Goal: Task Accomplishment & Management: Manage account settings

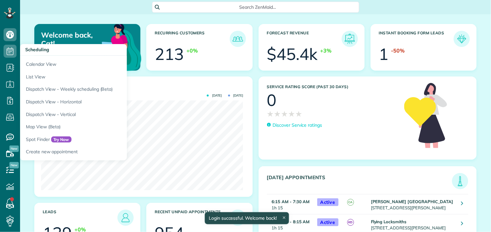
scroll to position [90, 202]
click at [8, 51] on icon at bounding box center [10, 51] width 13 height 13
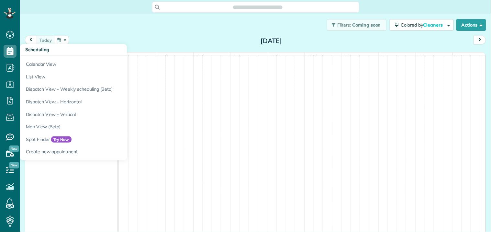
scroll to position [3, 3]
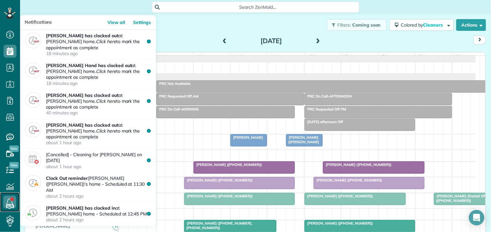
click at [10, 199] on link at bounding box center [9, 201] width 19 height 19
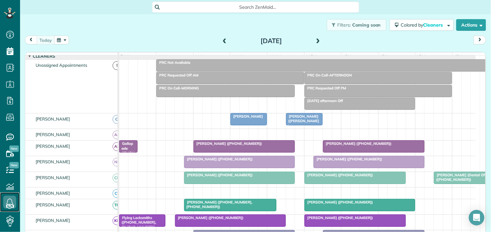
scroll to position [72, 0]
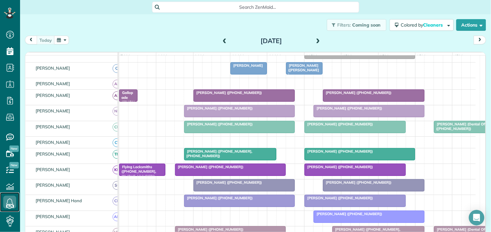
click at [371, 117] on div at bounding box center [369, 111] width 110 height 12
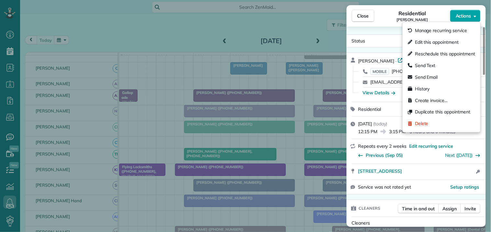
click at [469, 16] on span "Actions" at bounding box center [464, 16] width 16 height 6
click at [440, 41] on span "Edit this appointment" at bounding box center [437, 42] width 44 height 6
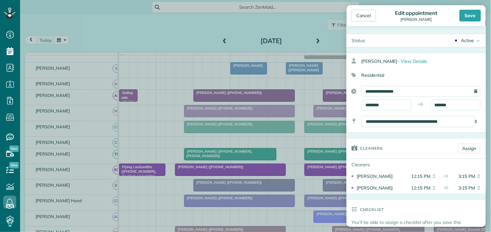
click at [465, 40] on div "Active" at bounding box center [468, 40] width 13 height 6
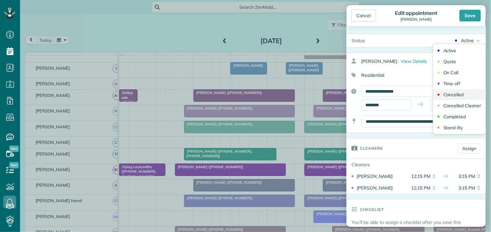
click at [453, 95] on div "Cancelled" at bounding box center [454, 94] width 20 height 5
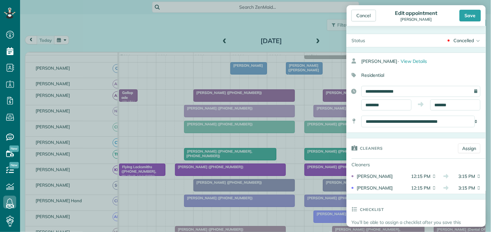
click at [458, 42] on div "Cancelled" at bounding box center [464, 40] width 20 height 6
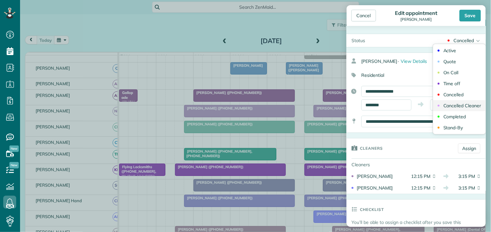
click at [453, 106] on div "Cancelled Cleaner" at bounding box center [463, 105] width 38 height 5
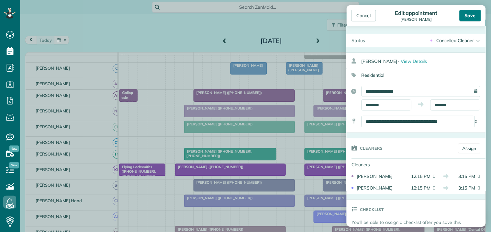
click at [472, 15] on div "Save" at bounding box center [470, 16] width 21 height 12
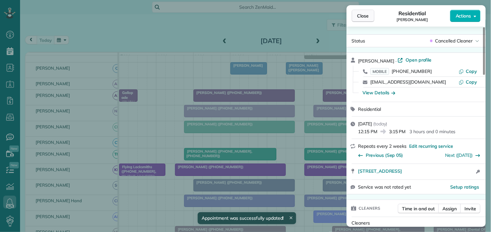
click at [367, 14] on span "Close" at bounding box center [364, 16] width 12 height 6
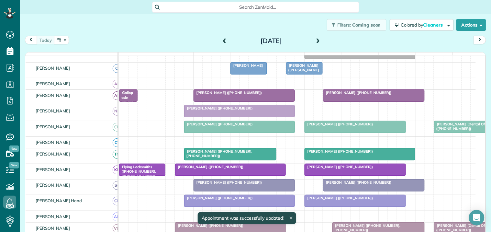
click at [324, 114] on div "Sherrill Ridley (+14043721504)" at bounding box center [297, 112] width 357 height 15
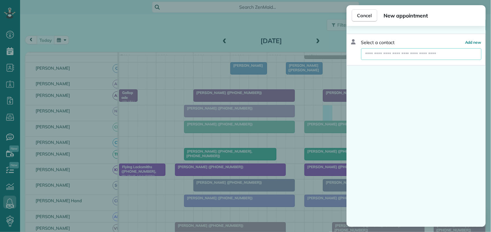
click at [390, 53] on input "text" at bounding box center [422, 54] width 121 height 12
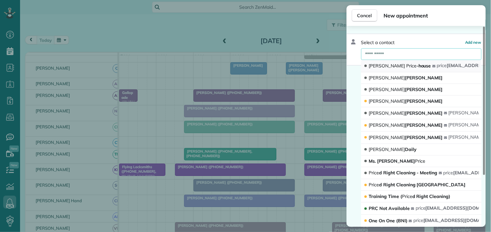
type input "**********"
click at [393, 68] on span "Jill Price -house" at bounding box center [400, 66] width 62 height 6
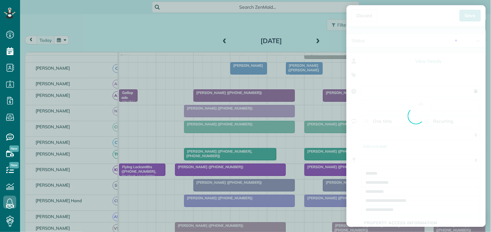
type input "**********"
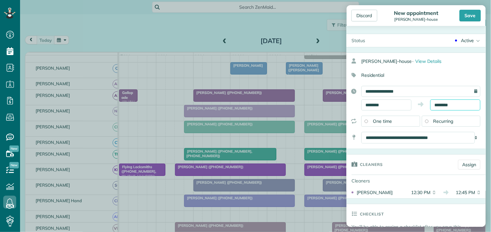
click at [449, 107] on body "Dashboard Scheduling Calendar View List View Dispatch View - Weekly scheduling …" at bounding box center [245, 116] width 491 height 232
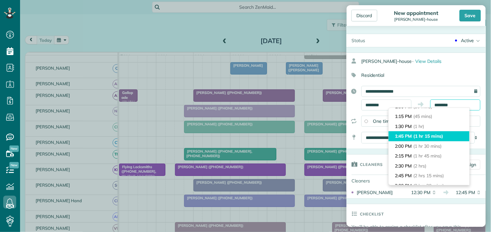
scroll to position [36, 0]
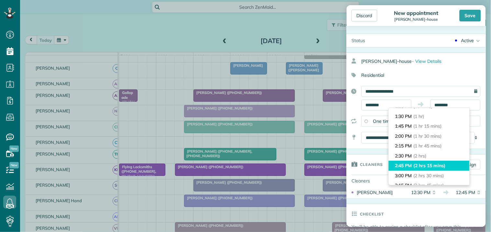
type input "*******"
click at [418, 166] on span "(2 hrs 15 mins)" at bounding box center [430, 166] width 32 height 6
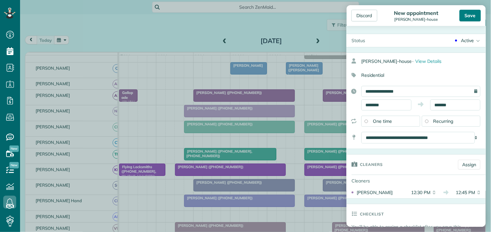
click at [476, 13] on div "Save" at bounding box center [470, 16] width 21 height 12
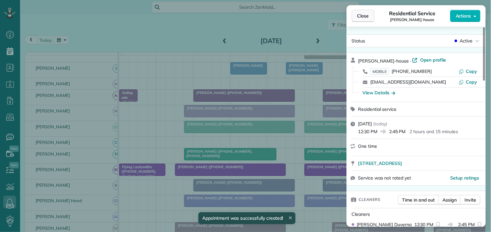
click at [365, 17] on span "Close" at bounding box center [364, 16] width 12 height 6
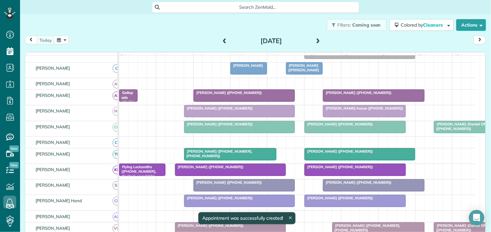
click at [361, 160] on div at bounding box center [360, 154] width 110 height 12
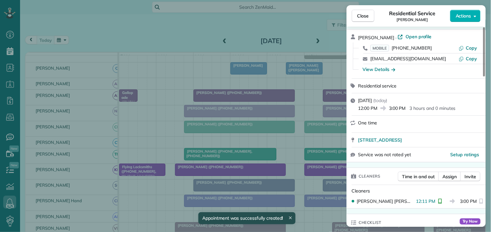
scroll to position [36, 0]
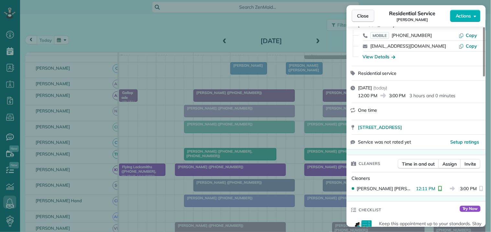
click at [366, 14] on span "Close" at bounding box center [364, 16] width 12 height 6
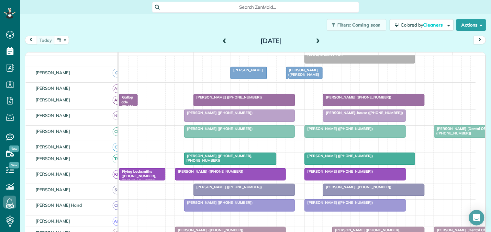
scroll to position [36, 0]
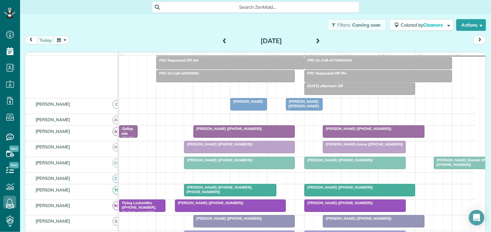
click at [355, 131] on span "Barbee Vosecky (+14043953774)" at bounding box center [357, 128] width 69 height 5
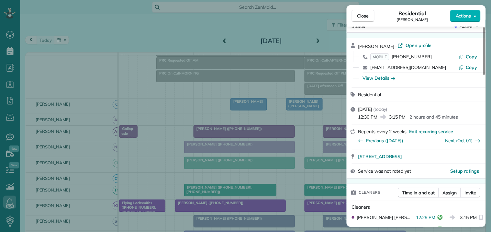
scroll to position [36, 0]
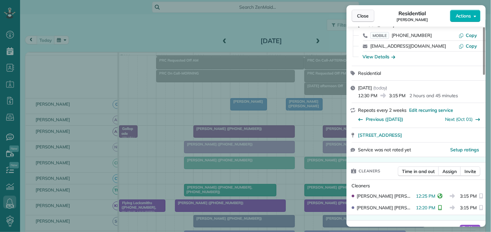
click at [363, 17] on span "Close" at bounding box center [364, 16] width 12 height 6
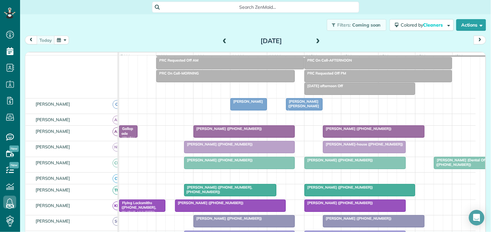
click at [315, 39] on span at bounding box center [318, 41] width 7 height 6
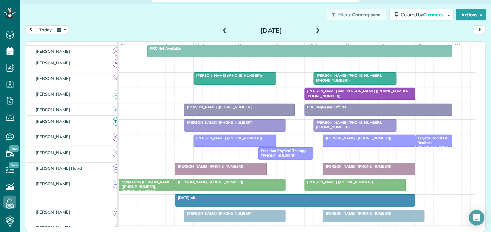
scroll to position [108, 0]
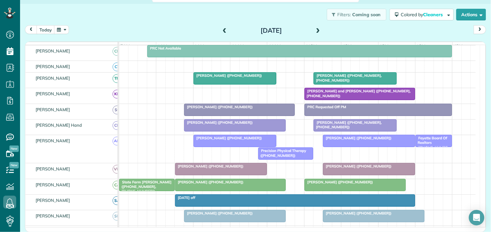
click at [63, 31] on button "button" at bounding box center [61, 29] width 15 height 9
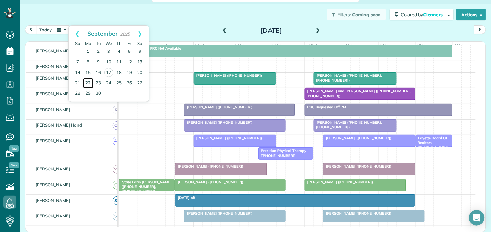
click at [88, 81] on link "22" at bounding box center [88, 83] width 10 height 10
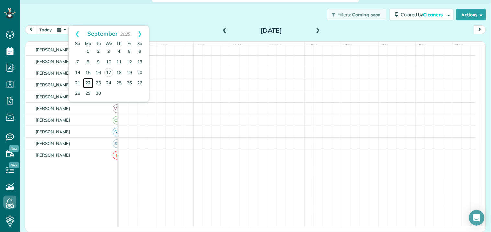
scroll to position [0, 0]
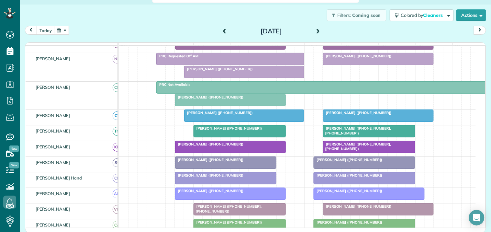
click at [235, 162] on div "Jake Marullo (+19107578319)" at bounding box center [226, 159] width 98 height 5
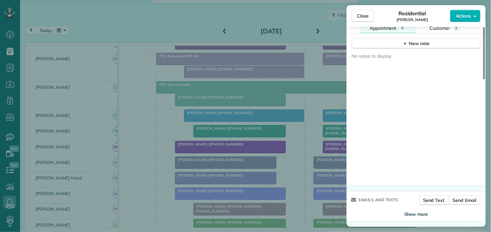
click at [416, 214] on span "Show more" at bounding box center [417, 214] width 24 height 6
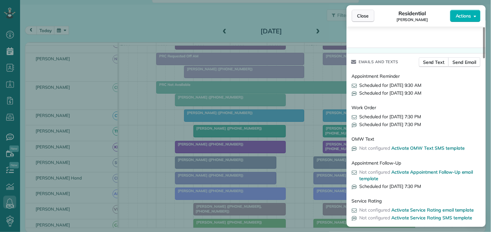
click at [366, 15] on span "Close" at bounding box center [364, 16] width 12 height 6
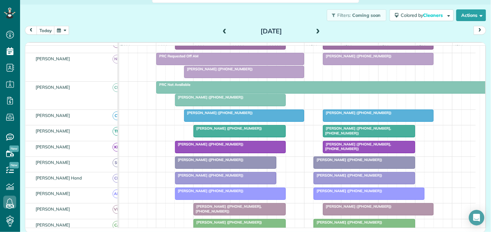
click at [205, 168] on div at bounding box center [226, 163] width 101 height 12
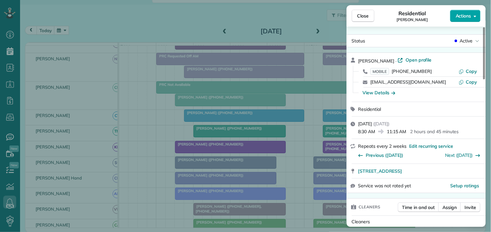
click at [468, 18] on span "Actions" at bounding box center [464, 16] width 16 height 6
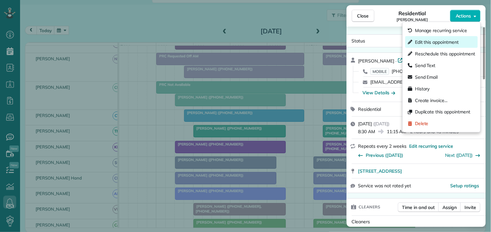
click at [437, 44] on span "Edit this appointment" at bounding box center [437, 42] width 44 height 6
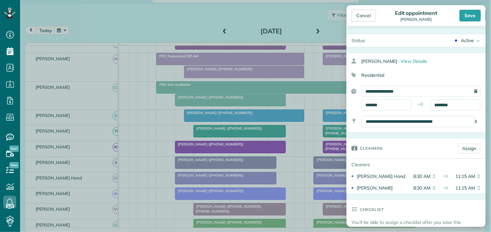
click at [466, 39] on div "Active" at bounding box center [468, 40] width 13 height 6
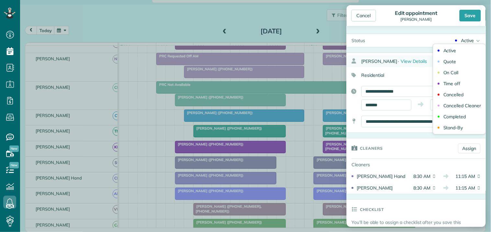
drag, startPoint x: 452, startPoint y: 95, endPoint x: 465, endPoint y: 63, distance: 34.9
click at [452, 95] on div "Cancelled" at bounding box center [454, 94] width 20 height 5
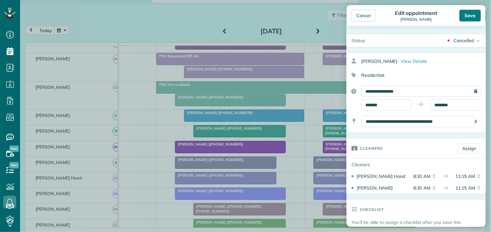
click at [474, 13] on div "Save" at bounding box center [470, 16] width 21 height 12
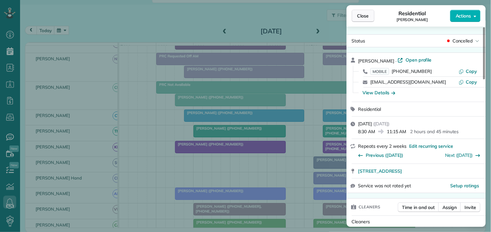
click at [365, 18] on span "Close" at bounding box center [364, 16] width 12 height 6
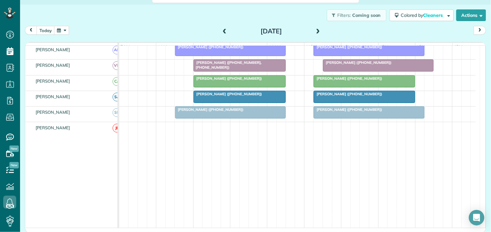
scroll to position [186, 0]
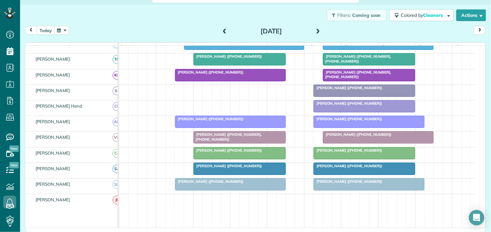
click at [65, 30] on button "button" at bounding box center [61, 30] width 15 height 9
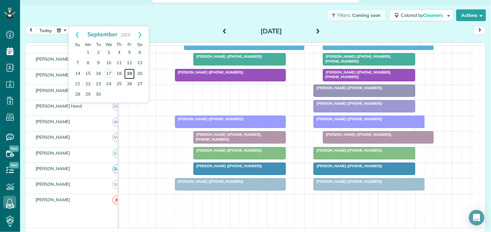
click at [132, 73] on link "19" at bounding box center [129, 74] width 10 height 10
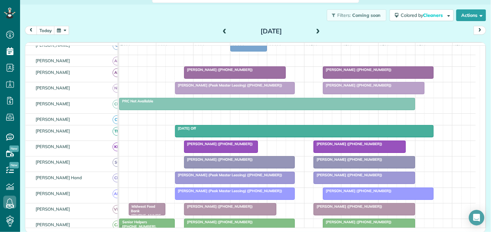
scroll to position [121, 0]
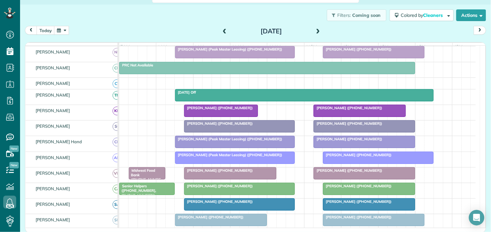
click at [221, 141] on span "[PERSON_NAME] (Peak Master Leasing) ([PHONE_NUMBER])" at bounding box center [229, 139] width 108 height 5
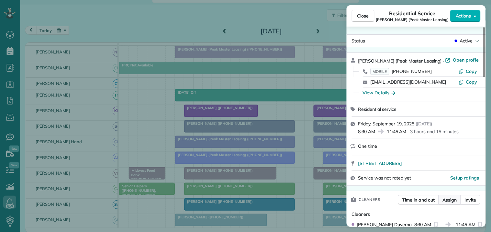
click at [452, 200] on span "Assign" at bounding box center [450, 200] width 14 height 6
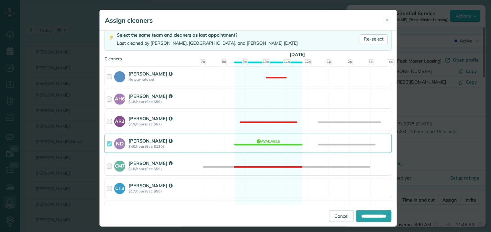
scroll to position [144, 0]
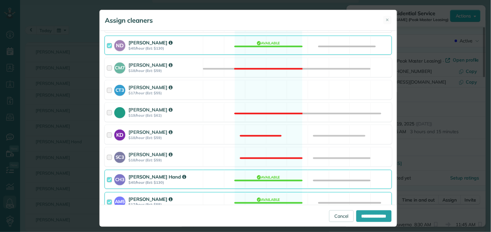
click at [266, 180] on div "CH3 Cortney Hand $40/hour (Est: $130) Available" at bounding box center [249, 179] width 288 height 19
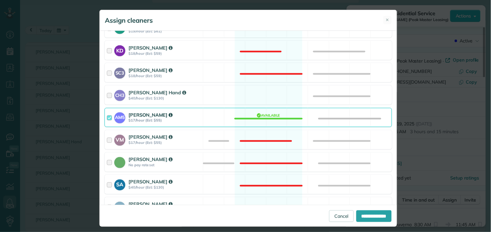
scroll to position [279, 0]
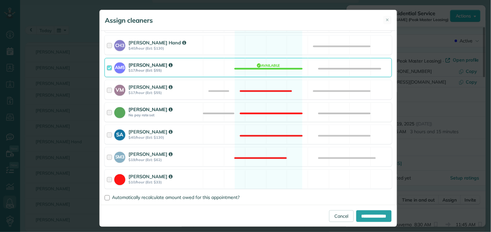
click at [266, 103] on div "Catherine Altman No pay rate set Not available" at bounding box center [249, 112] width 288 height 19
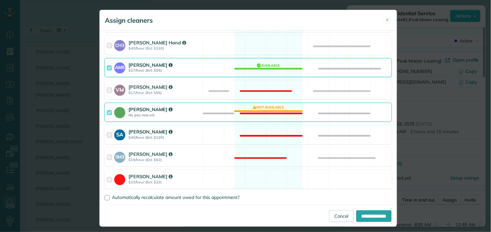
click at [266, 128] on div "SA Stephanie Allen $40/hour (Est: $130) Not available" at bounding box center [249, 134] width 288 height 19
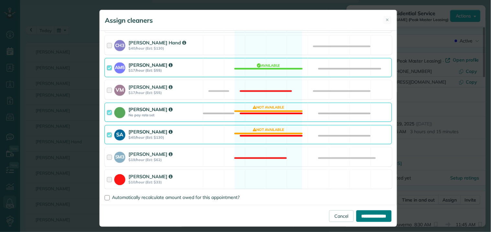
click at [372, 214] on input "**********" at bounding box center [374, 216] width 35 height 12
type input "**********"
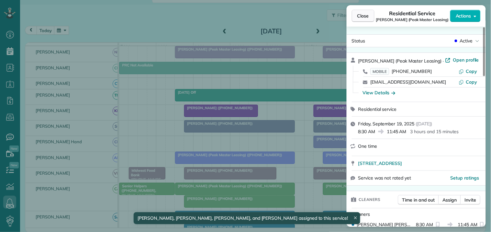
click at [367, 13] on span "Close" at bounding box center [364, 16] width 12 height 6
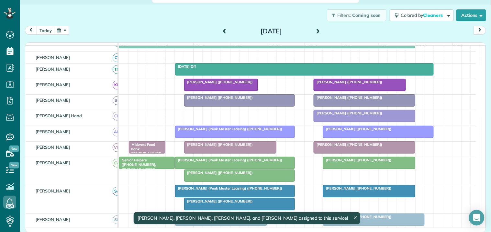
scroll to position [193, 0]
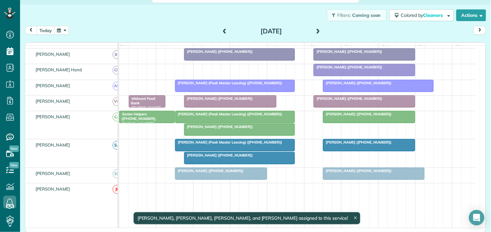
click at [223, 135] on div at bounding box center [240, 130] width 110 height 12
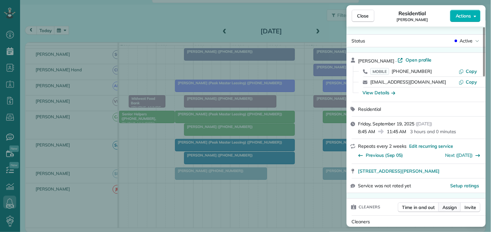
click at [447, 207] on span "Assign" at bounding box center [450, 207] width 14 height 6
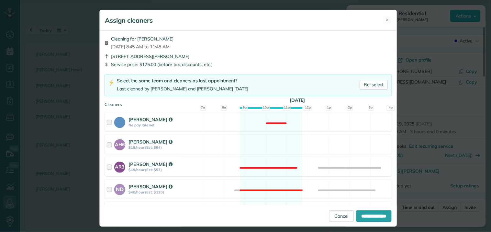
scroll to position [180, 0]
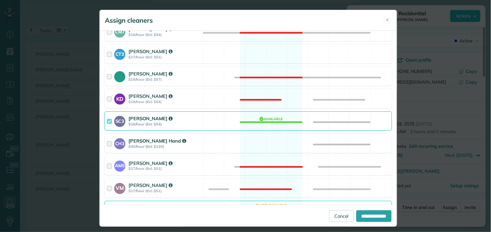
click at [266, 141] on div "CH3 Cortney Hand $40/hour (Est: $120) Available" at bounding box center [249, 143] width 288 height 19
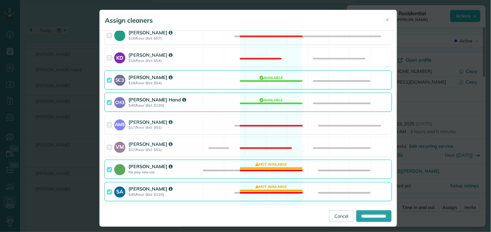
scroll to position [286, 0]
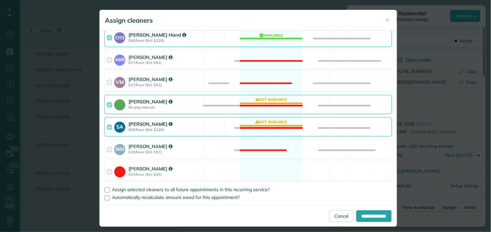
click at [270, 128] on div "SA Stephanie Allen $40/hour (Est: $120) Not available" at bounding box center [249, 126] width 288 height 19
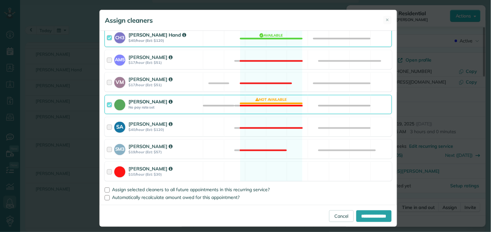
click at [270, 108] on div "Catherine Altman No pay rate set Not available" at bounding box center [249, 104] width 288 height 19
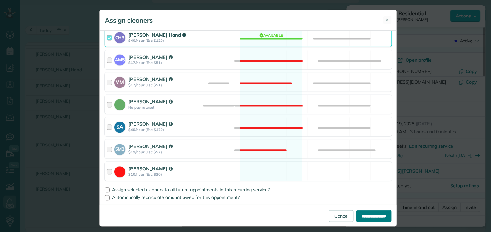
click at [362, 214] on input "**********" at bounding box center [374, 216] width 35 height 12
type input "**********"
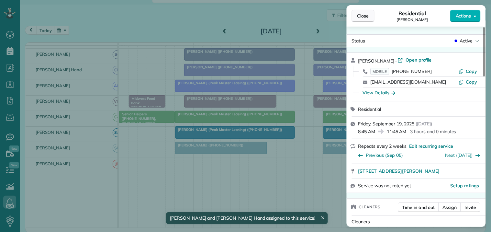
click at [370, 15] on button "Close" at bounding box center [363, 16] width 23 height 12
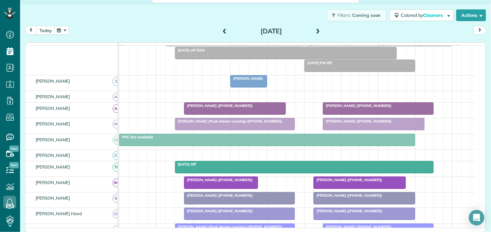
scroll to position [73, 0]
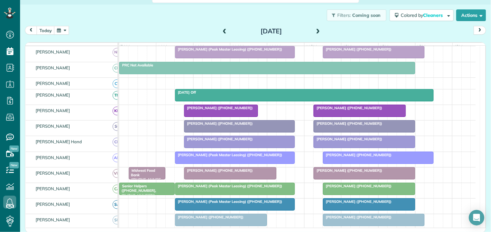
click at [223, 163] on div at bounding box center [236, 158] width 120 height 12
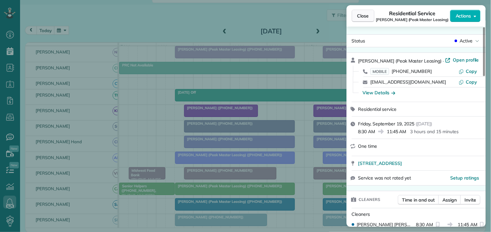
click at [369, 14] on span "Close" at bounding box center [364, 16] width 12 height 6
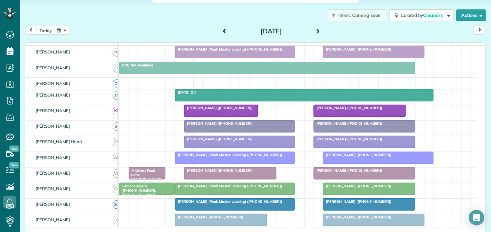
click at [224, 29] on span at bounding box center [224, 32] width 7 height 6
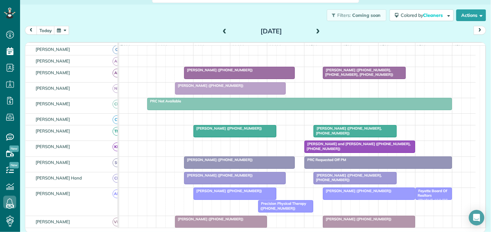
click at [316, 30] on span at bounding box center [318, 32] width 7 height 6
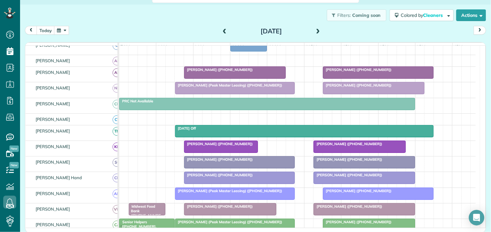
click at [207, 146] on span "Laura Goodman (+14044513994)" at bounding box center [218, 144] width 69 height 5
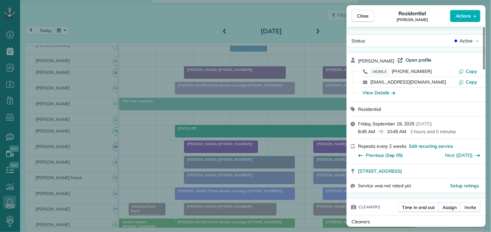
click at [416, 57] on span "Open profile" at bounding box center [419, 60] width 26 height 6
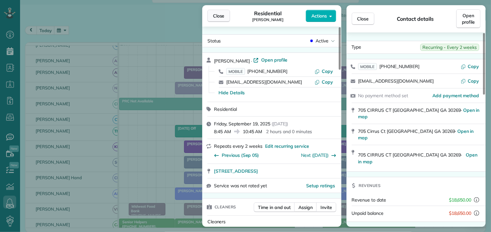
click at [217, 15] on span "Close" at bounding box center [219, 16] width 12 height 6
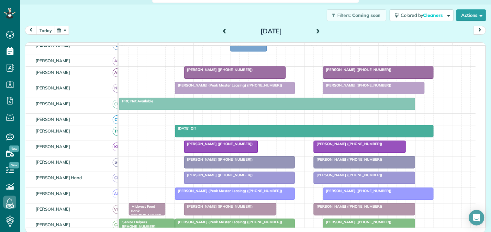
click at [223, 153] on div at bounding box center [221, 147] width 73 height 12
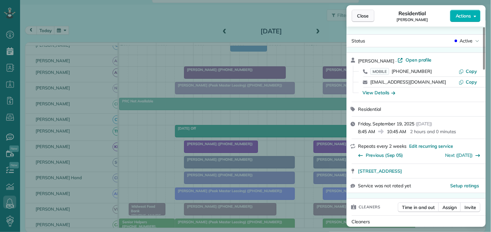
click at [360, 17] on span "Close" at bounding box center [364, 16] width 12 height 6
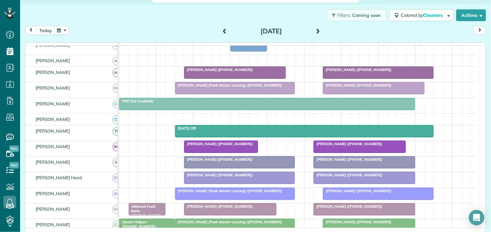
click at [212, 146] on div "Laura Goodman (+14044513994)" at bounding box center [221, 144] width 70 height 5
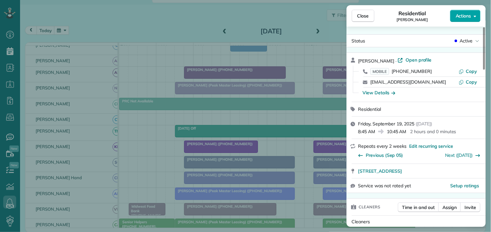
click at [475, 11] on button "Actions" at bounding box center [466, 16] width 30 height 12
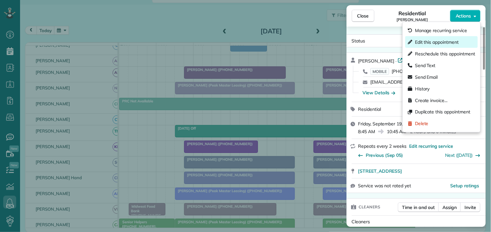
click at [439, 42] on span "Edit this appointment" at bounding box center [437, 42] width 44 height 6
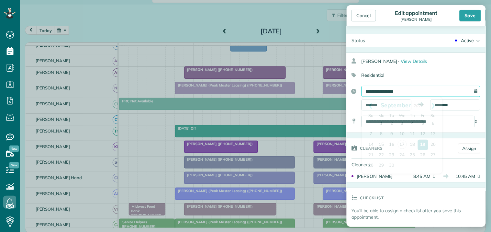
click at [409, 91] on input "**********" at bounding box center [421, 91] width 119 height 11
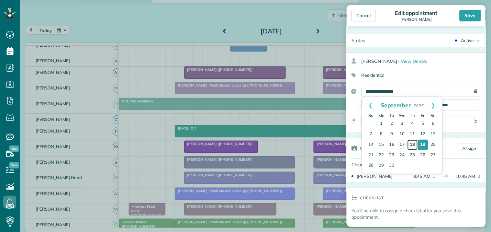
click at [412, 141] on link "18" at bounding box center [413, 145] width 10 height 10
type input "**********"
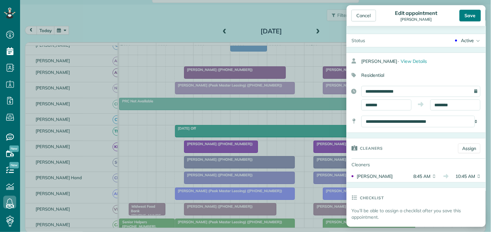
click at [475, 12] on div "Save" at bounding box center [470, 16] width 21 height 12
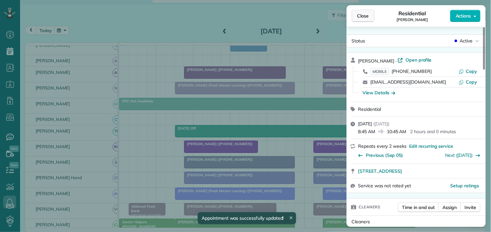
click at [362, 15] on span "Close" at bounding box center [364, 16] width 12 height 6
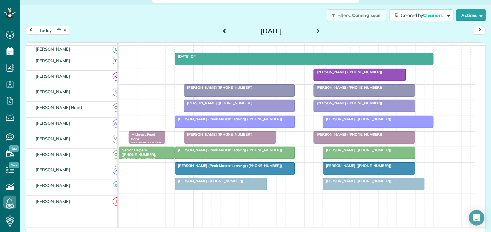
scroll to position [157, 0]
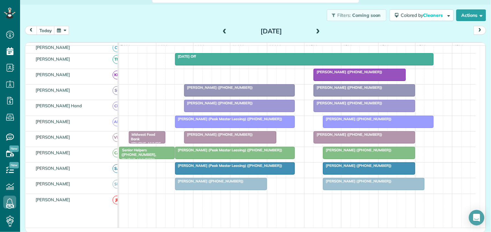
click at [227, 121] on span "[PERSON_NAME] (Peak Master Leasing) ([PHONE_NUMBER])" at bounding box center [229, 119] width 108 height 5
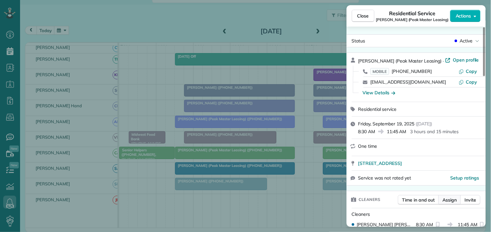
click at [452, 199] on span "Assign" at bounding box center [450, 200] width 14 height 6
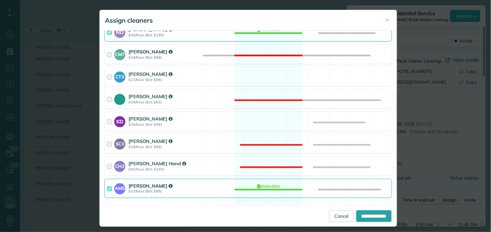
scroll to position [180, 0]
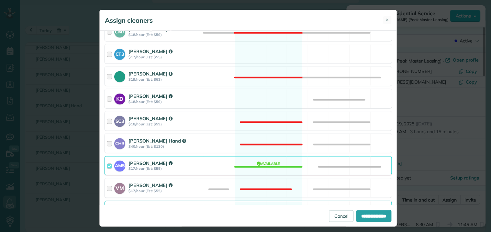
click at [266, 95] on div "KD Katerina Doane $18/hour (Est: $59) Available" at bounding box center [249, 98] width 288 height 19
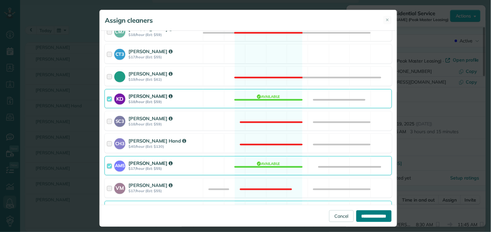
click at [363, 216] on input "**********" at bounding box center [374, 216] width 35 height 12
type input "**********"
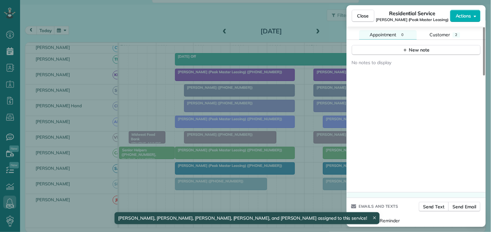
scroll to position [516, 0]
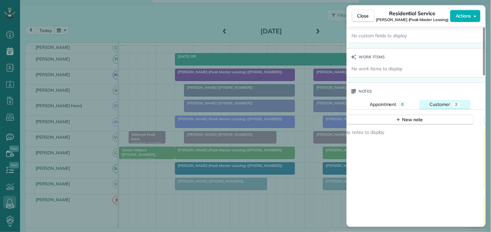
click at [443, 100] on button "Customer 2" at bounding box center [445, 104] width 51 height 9
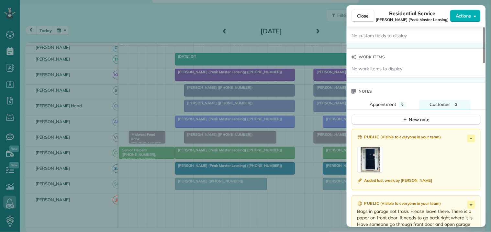
scroll to position [588, 0]
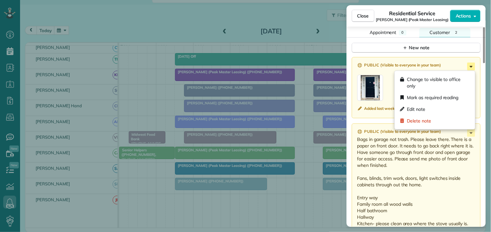
click at [471, 67] on icon at bounding box center [472, 67] width 8 height 8
click at [412, 123] on span "Delete note" at bounding box center [419, 121] width 24 height 6
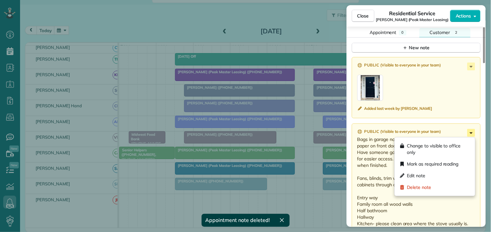
click at [475, 132] on icon at bounding box center [472, 133] width 8 height 8
click at [413, 174] on span "Edit note" at bounding box center [416, 175] width 18 height 6
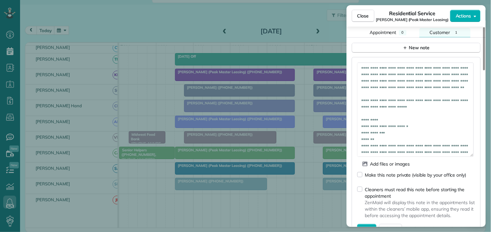
drag, startPoint x: 472, startPoint y: 80, endPoint x: 476, endPoint y: 155, distance: 75.3
click at [476, 155] on div "**********" at bounding box center [416, 148] width 129 height 182
drag, startPoint x: 381, startPoint y: 101, endPoint x: 363, endPoint y: 70, distance: 36.0
click at [363, 70] on textarea "**********" at bounding box center [416, 110] width 117 height 94
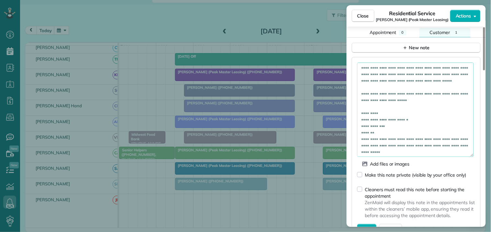
click at [458, 93] on textarea "**********" at bounding box center [416, 110] width 117 height 94
click at [454, 89] on textarea "**********" at bounding box center [416, 110] width 117 height 94
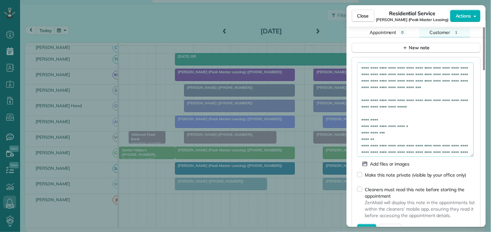
drag, startPoint x: 442, startPoint y: 88, endPoint x: 455, endPoint y: 97, distance: 16.6
click at [455, 97] on textarea "**********" at bounding box center [416, 110] width 117 height 94
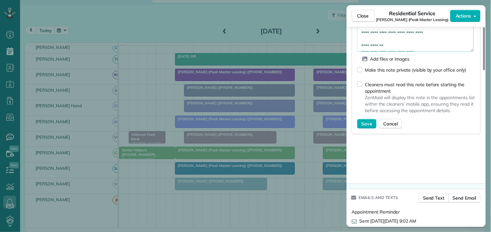
scroll to position [695, 0]
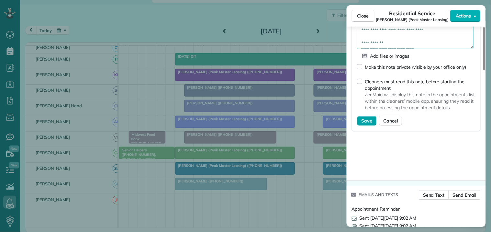
type textarea "**********"
click at [370, 120] on span "Save" at bounding box center [367, 121] width 11 height 6
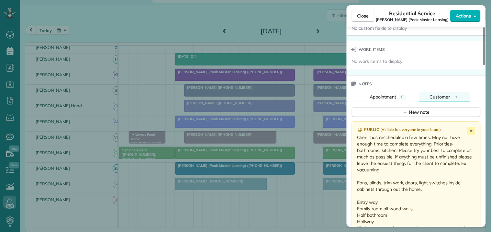
scroll to position [480, 0]
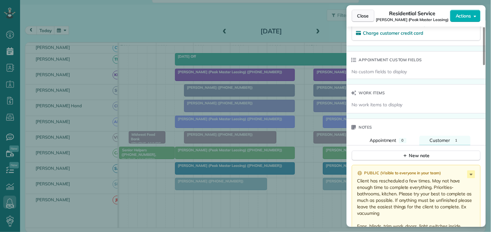
click at [370, 15] on button "Close" at bounding box center [363, 16] width 23 height 12
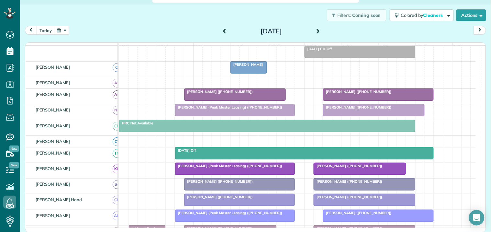
scroll to position [121, 0]
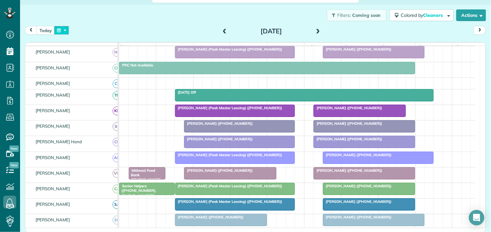
click at [66, 29] on button "button" at bounding box center [61, 30] width 15 height 9
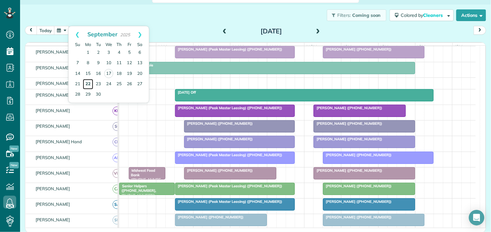
click at [89, 83] on link "22" at bounding box center [88, 84] width 10 height 10
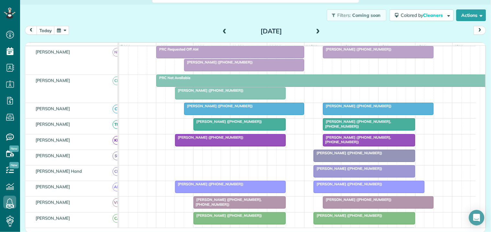
scroll to position [96, 0]
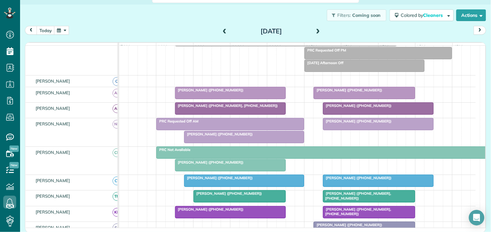
click at [364, 99] on div at bounding box center [364, 93] width 101 height 12
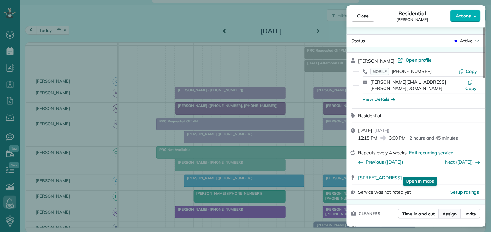
click at [455, 211] on span "Assign" at bounding box center [450, 214] width 14 height 6
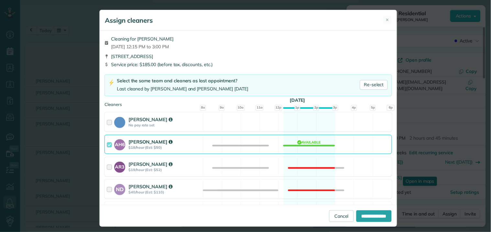
click at [303, 142] on div "AH6 Ashley Hudson $18/hour (Est: $50) Available" at bounding box center [249, 144] width 288 height 19
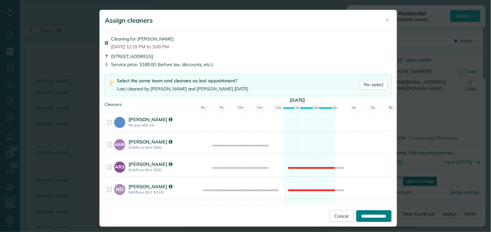
click at [373, 215] on input "**********" at bounding box center [374, 216] width 35 height 12
type input "**********"
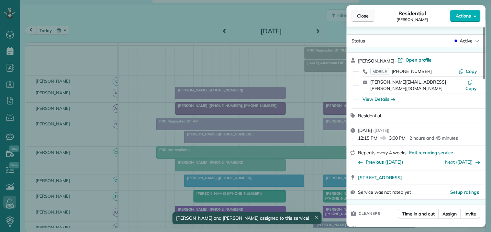
click at [362, 13] on span "Close" at bounding box center [364, 16] width 12 height 6
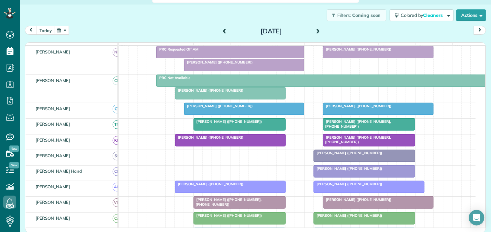
click at [316, 30] on span at bounding box center [318, 32] width 7 height 6
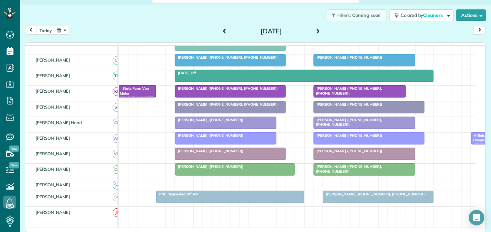
click at [235, 122] on div "Julie Lane (+14173881897)" at bounding box center [226, 120] width 98 height 5
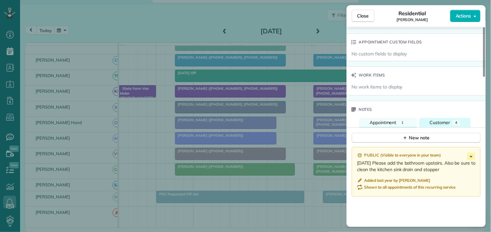
click at [444, 123] on span "Customer" at bounding box center [440, 123] width 20 height 6
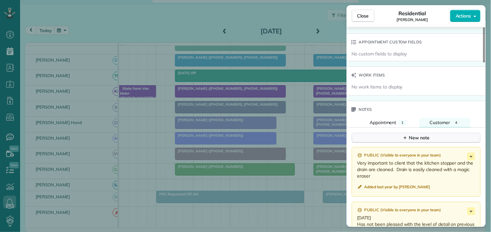
click at [417, 137] on div "New note" at bounding box center [416, 137] width 27 height 7
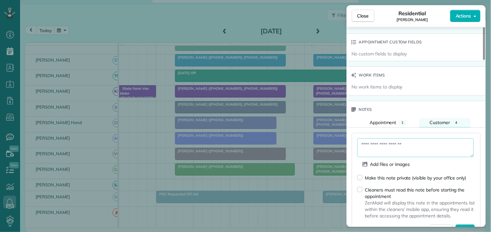
click at [399, 145] on textarea at bounding box center [416, 147] width 117 height 19
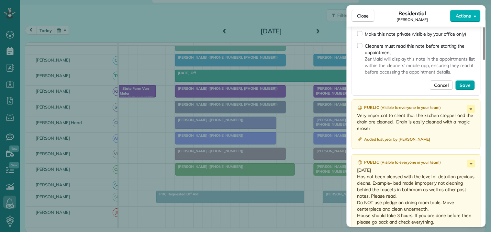
type textarea "**********"
click at [468, 80] on button "Save" at bounding box center [465, 85] width 19 height 10
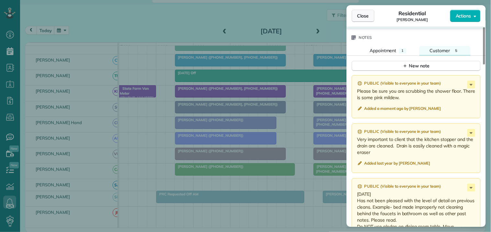
click at [364, 17] on span "Close" at bounding box center [364, 16] width 12 height 6
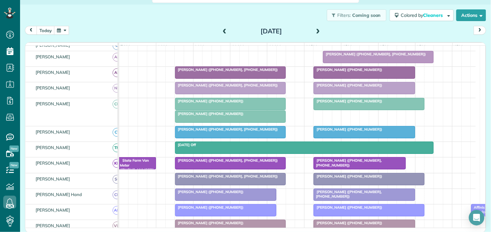
scroll to position [121, 0]
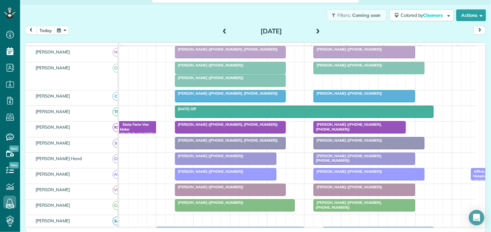
click at [224, 30] on span at bounding box center [224, 32] width 7 height 6
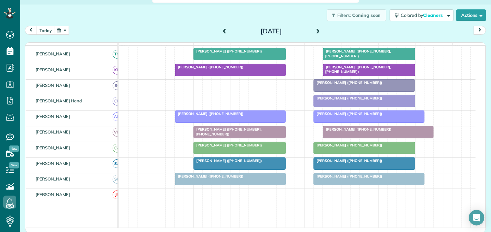
scroll to position [193, 0]
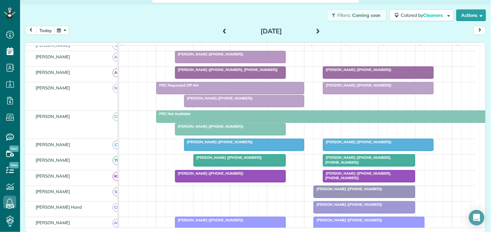
click at [317, 30] on span at bounding box center [318, 32] width 7 height 6
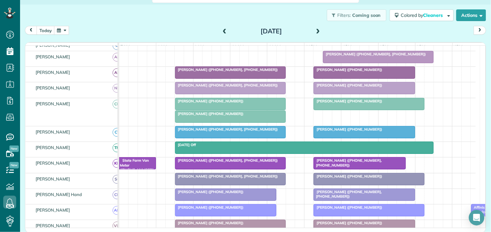
click at [65, 29] on button "button" at bounding box center [61, 30] width 15 height 9
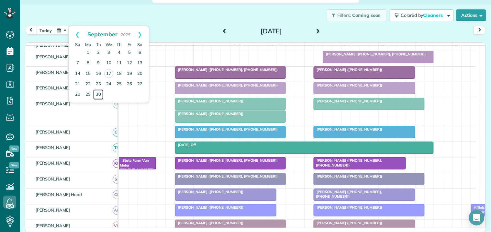
click at [98, 91] on link "30" at bounding box center [98, 94] width 10 height 10
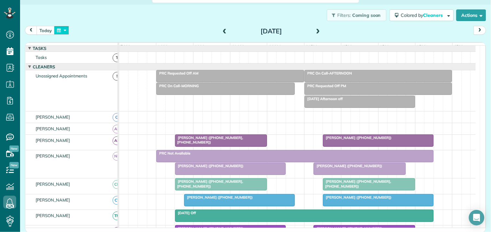
click at [64, 29] on button "button" at bounding box center [61, 30] width 15 height 9
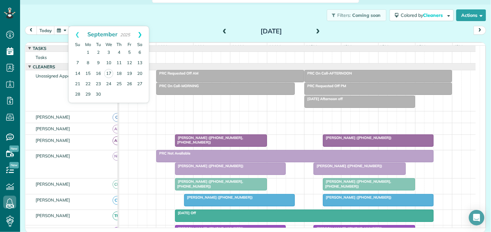
click at [143, 34] on link "Next" at bounding box center [140, 34] width 18 height 16
click at [128, 49] on link "3" at bounding box center [129, 53] width 10 height 10
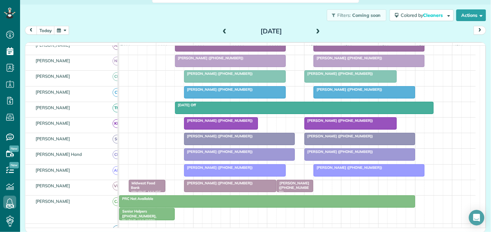
click at [233, 92] on div "Sally Odle (+12035106615)" at bounding box center [235, 89] width 98 height 5
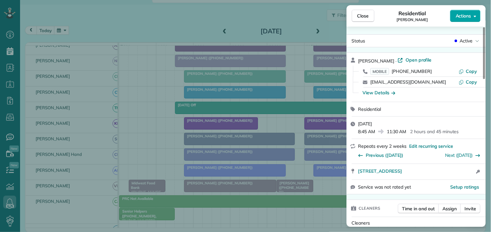
click at [468, 11] on button "Actions" at bounding box center [466, 16] width 30 height 12
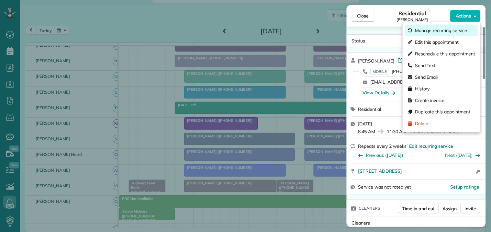
click at [436, 30] on span "Manage recurring service" at bounding box center [441, 30] width 52 height 6
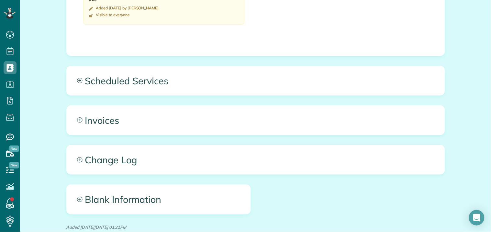
scroll to position [432, 0]
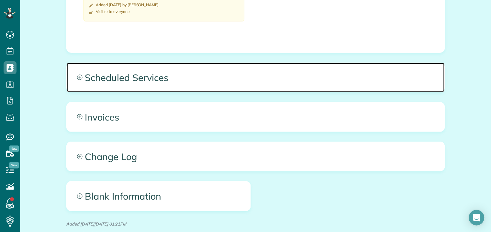
click at [77, 77] on icon at bounding box center [80, 78] width 6 height 6
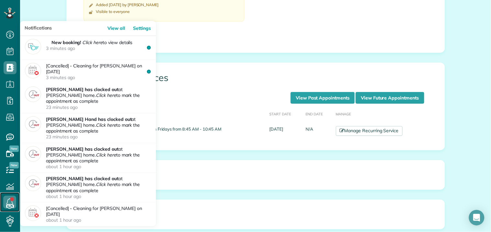
click at [12, 201] on link at bounding box center [9, 201] width 19 height 19
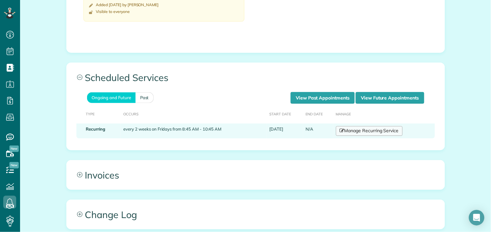
click at [369, 134] on link "Manage Recurring Service" at bounding box center [369, 131] width 67 height 10
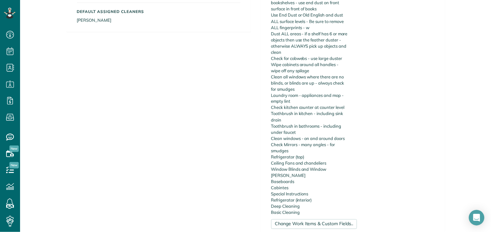
scroll to position [432, 0]
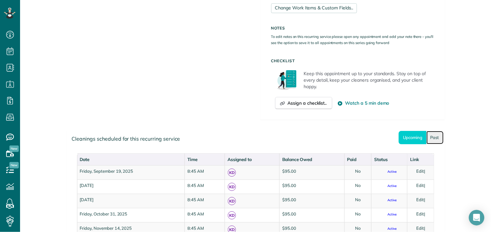
click at [432, 131] on link "Past" at bounding box center [435, 137] width 17 height 13
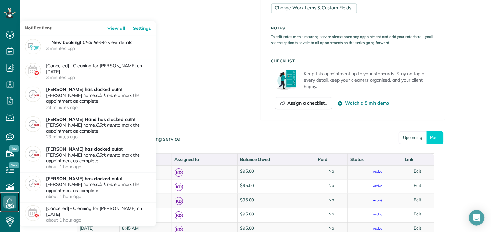
click at [10, 201] on icon at bounding box center [9, 202] width 13 height 13
click at [118, 28] on link "View all" at bounding box center [119, 28] width 24 height 15
click at [117, 28] on link "View all" at bounding box center [119, 28] width 24 height 15
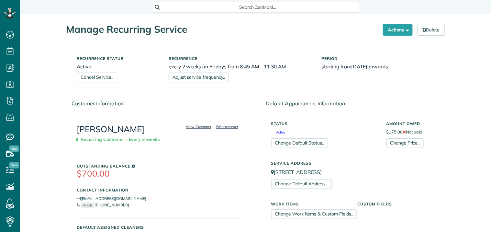
scroll to position [3, 3]
click at [94, 76] on link "Cancel Service.." at bounding box center [97, 78] width 40 height 10
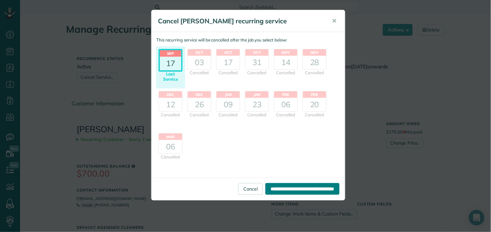
click at [279, 188] on input "**********" at bounding box center [303, 189] width 74 height 12
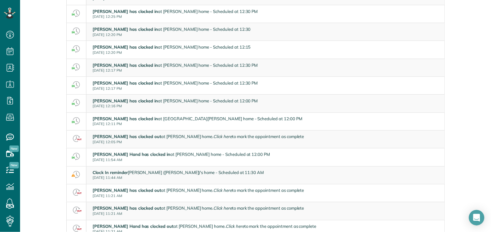
scroll to position [108, 0]
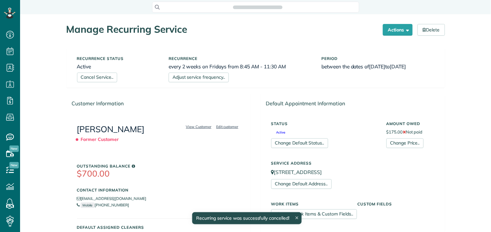
scroll to position [3, 3]
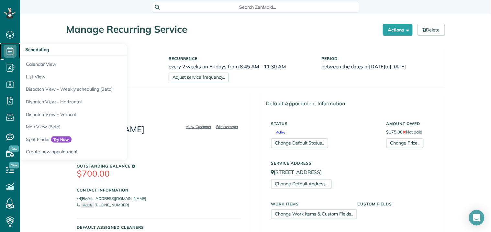
click at [10, 51] on icon at bounding box center [10, 51] width 13 height 13
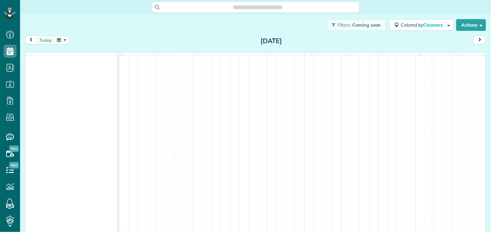
scroll to position [3, 3]
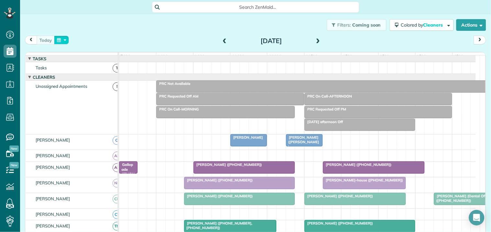
click at [62, 40] on button "button" at bounding box center [61, 40] width 15 height 9
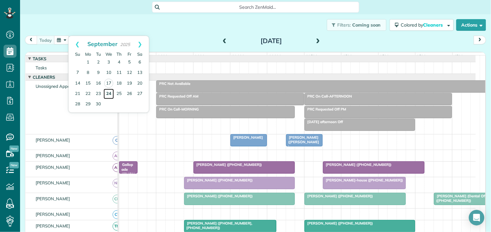
click at [109, 92] on link "24" at bounding box center [109, 94] width 10 height 10
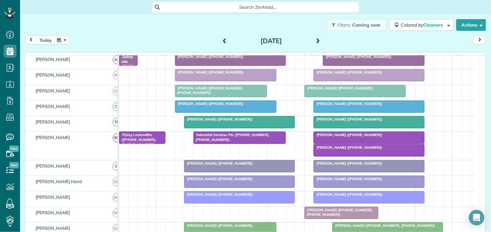
scroll to position [180, 0]
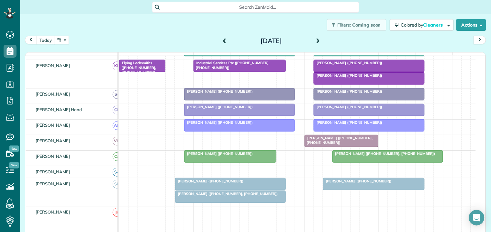
click at [316, 37] on span at bounding box center [318, 41] width 7 height 10
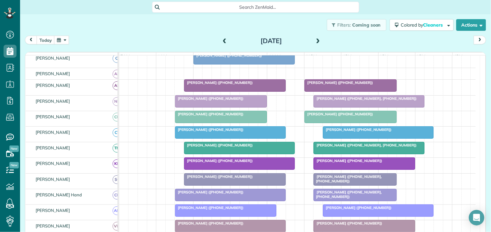
scroll to position [85, 0]
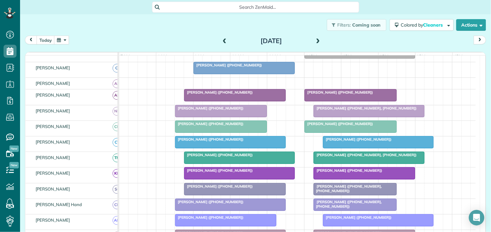
click at [316, 39] on span at bounding box center [318, 41] width 7 height 6
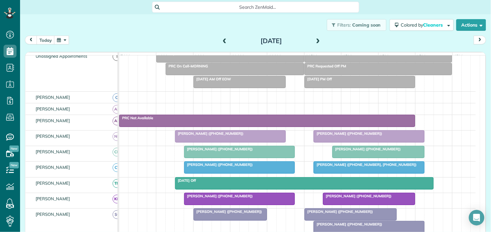
scroll to position [0, 0]
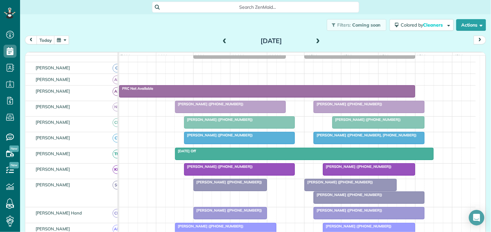
click at [352, 184] on div "Maggie Madden (+16316268094)" at bounding box center [351, 182] width 88 height 5
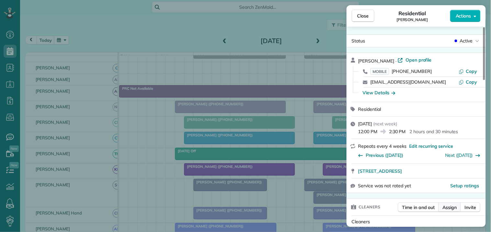
click at [456, 206] on span "Assign" at bounding box center [450, 207] width 14 height 6
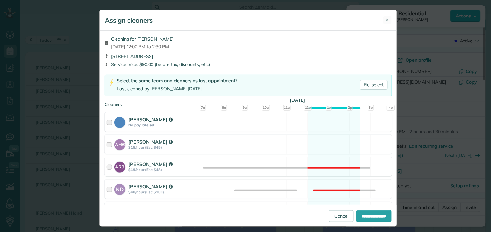
click at [331, 125] on div "Cat Jacobson No pay rate set Available" at bounding box center [249, 121] width 288 height 19
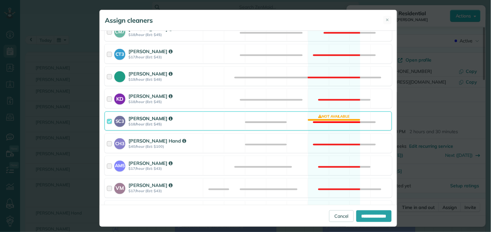
click at [331, 118] on div "SC3 Stephanie Cruz $18/hour (Est: $45) Not available" at bounding box center [249, 120] width 288 height 19
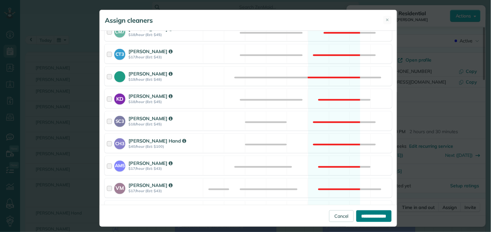
click at [365, 214] on input "**********" at bounding box center [374, 216] width 35 height 12
type input "**********"
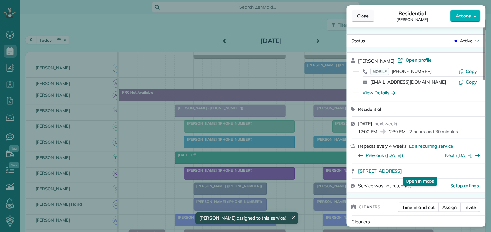
click at [360, 13] on span "Close" at bounding box center [364, 16] width 12 height 6
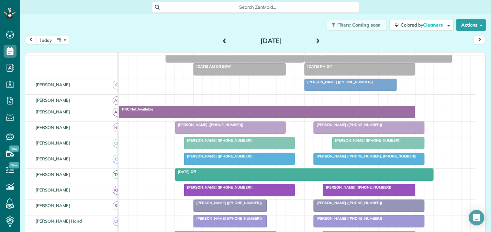
click at [221, 38] on span at bounding box center [224, 41] width 7 height 6
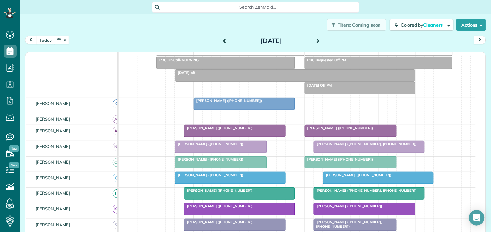
click at [223, 38] on span at bounding box center [224, 41] width 7 height 10
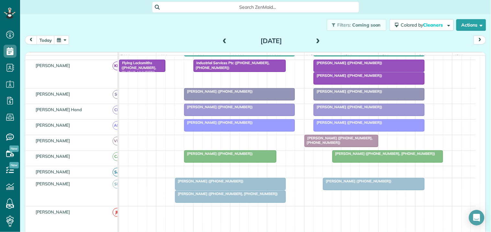
click at [241, 183] on div "[PERSON_NAME] ([PHONE_NUMBER])" at bounding box center [230, 181] width 107 height 5
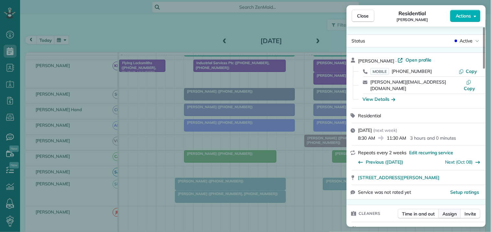
click at [455, 211] on span "Assign" at bounding box center [450, 214] width 14 height 6
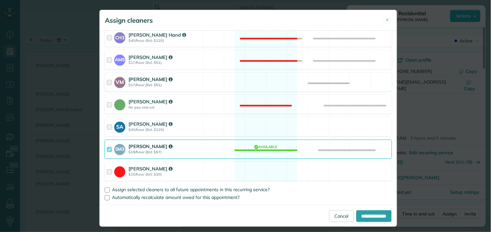
click at [264, 81] on div "VM Victoria Minix $17/hour (Est: $51) Available" at bounding box center [249, 82] width 288 height 19
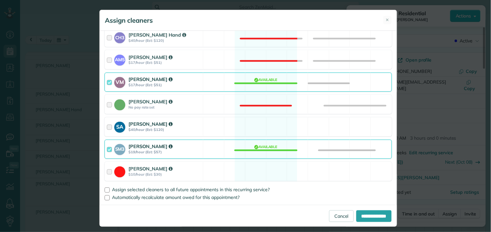
click at [269, 122] on div "SA Stephanie Allen $40/hour (Est: $120) Available" at bounding box center [249, 126] width 288 height 19
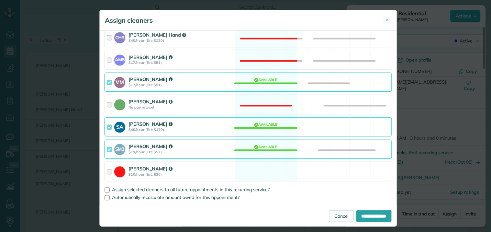
click at [276, 81] on div "VM Victoria Minix $17/hour (Est: $51) Available" at bounding box center [249, 82] width 288 height 19
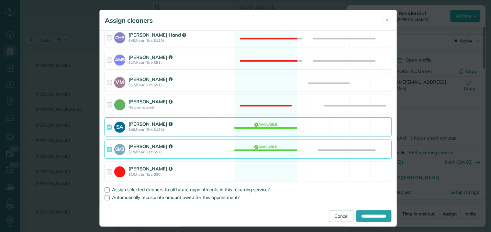
click at [264, 151] on div "SM3 Shae Morris $19/hour (Est: $57) Available" at bounding box center [249, 149] width 288 height 19
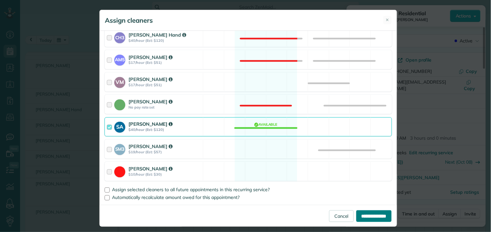
click at [368, 213] on input "**********" at bounding box center [374, 216] width 35 height 12
type input "**********"
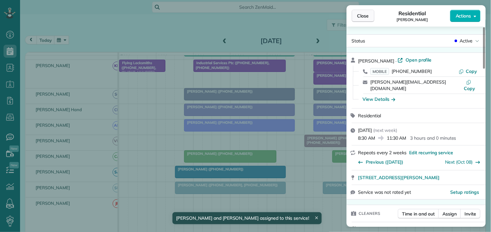
click at [363, 15] on span "Close" at bounding box center [364, 16] width 12 height 6
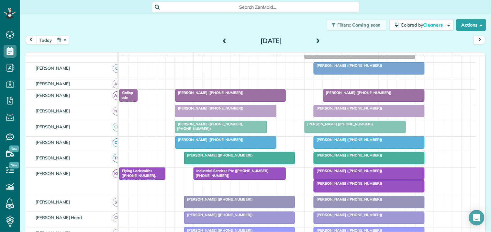
click at [368, 116] on div at bounding box center [369, 111] width 110 height 12
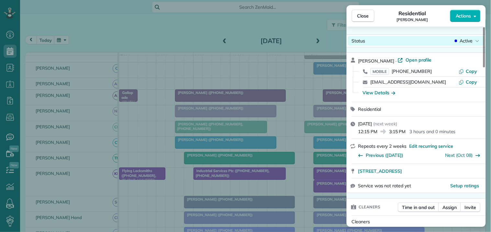
click at [466, 39] on span "Active" at bounding box center [466, 41] width 13 height 6
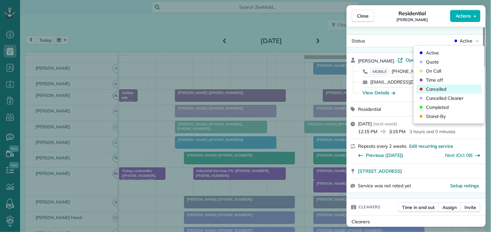
click at [438, 89] on span "Cancelled" at bounding box center [437, 89] width 20 height 6
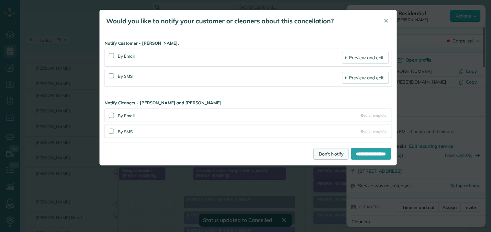
click at [322, 148] on link "Don't Notify" at bounding box center [331, 154] width 35 height 12
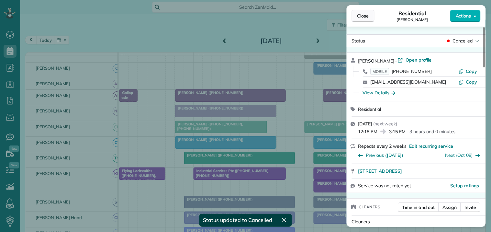
click at [365, 14] on span "Close" at bounding box center [364, 16] width 12 height 6
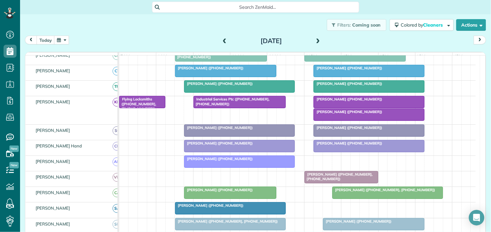
scroll to position [144, 0]
click at [349, 101] on span "Jane Welch (+14042103633)" at bounding box center [348, 99] width 69 height 5
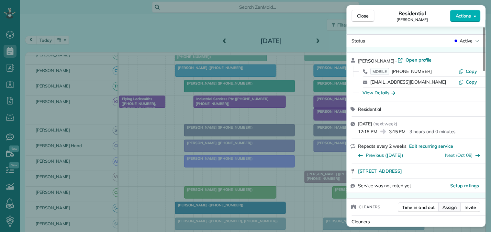
click at [454, 207] on span "Assign" at bounding box center [450, 207] width 14 height 6
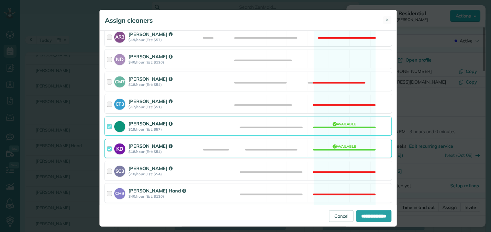
scroll to position [144, 0]
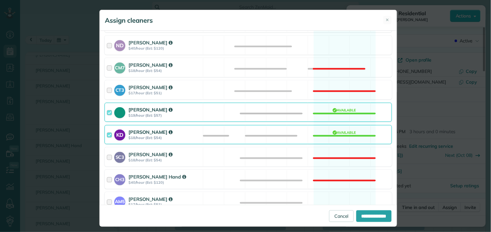
click at [326, 133] on div "KD Katerina Doane $18/hour (Est: $54) Available" at bounding box center [249, 134] width 288 height 19
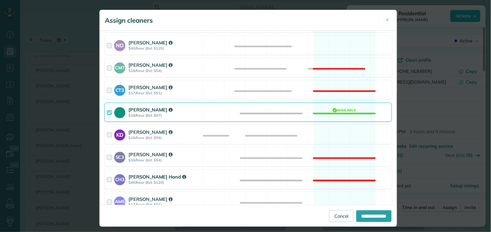
click at [322, 177] on div "CH3 Cortney Hand $40/hour (Est: $120) Not available" at bounding box center [249, 179] width 288 height 19
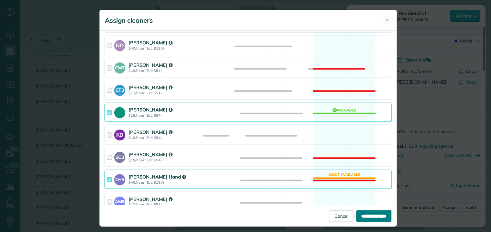
click at [369, 215] on input "**********" at bounding box center [374, 216] width 35 height 12
type input "**********"
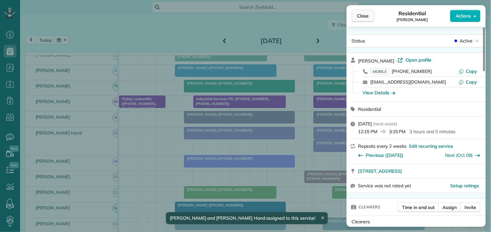
click at [365, 16] on span "Close" at bounding box center [364, 16] width 12 height 6
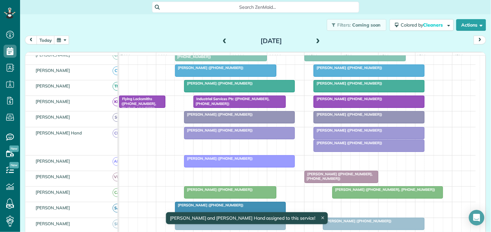
click at [349, 138] on div at bounding box center [369, 133] width 110 height 12
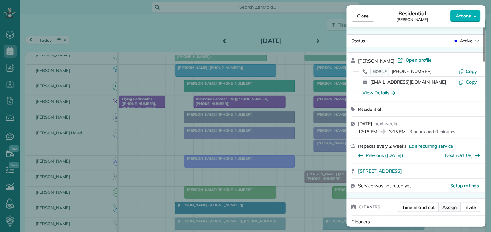
click at [451, 209] on span "Assign" at bounding box center [450, 207] width 14 height 6
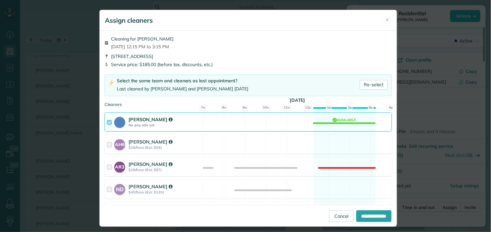
click at [338, 120] on div "Cat Jacobson No pay rate set Available" at bounding box center [249, 121] width 288 height 19
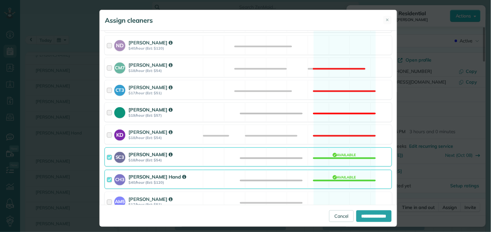
scroll to position [216, 0]
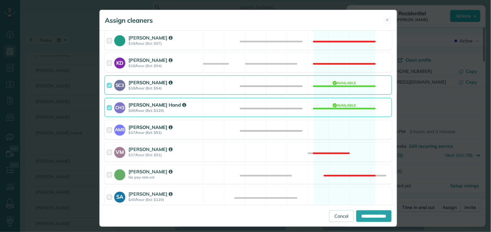
click at [334, 127] on div "AM5 Amanda Minix $17/hour (Est: $51) Available" at bounding box center [249, 129] width 288 height 19
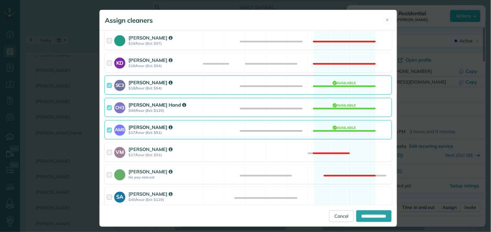
click at [339, 107] on div "CH3 Cortney Hand $40/hour (Est: $120) Available" at bounding box center [249, 107] width 288 height 19
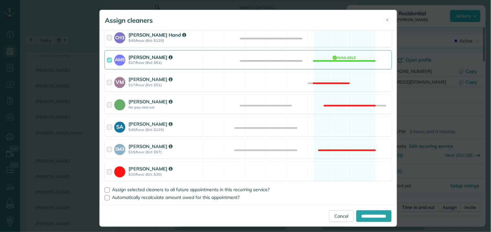
scroll to position [286, 0]
click at [339, 125] on div "SA Stephanie Allen $40/hour (Est: $120) Available" at bounding box center [249, 126] width 288 height 19
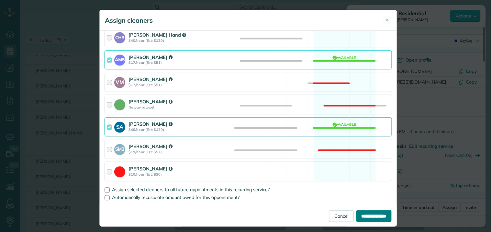
click at [365, 215] on input "**********" at bounding box center [374, 216] width 35 height 12
type input "**********"
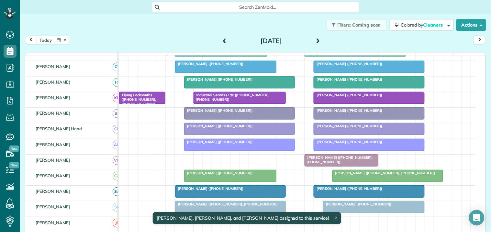
scroll to position [140, 0]
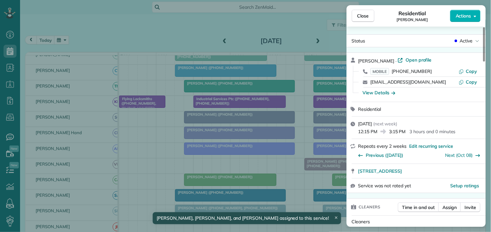
drag, startPoint x: 357, startPoint y: 15, endPoint x: 279, endPoint y: 136, distance: 144.3
click at [358, 15] on button "Close" at bounding box center [363, 16] width 23 height 12
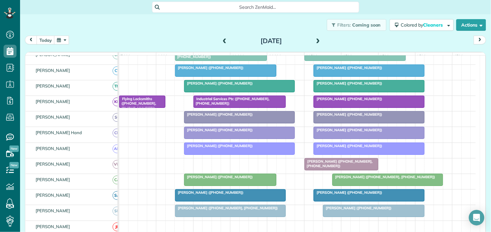
scroll to position [104, 0]
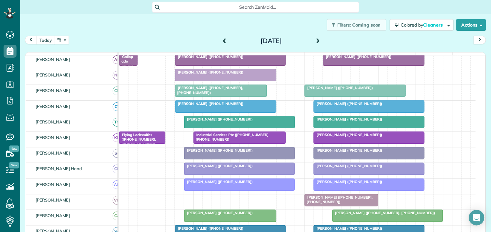
click at [207, 106] on span "Aileen Friedlein (+19092282348)" at bounding box center [209, 103] width 69 height 5
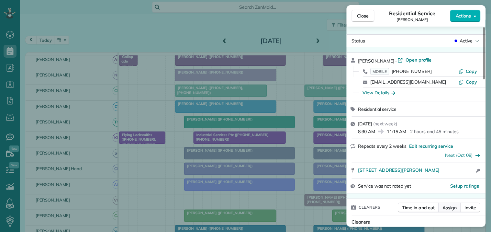
click at [455, 207] on span "Assign" at bounding box center [450, 207] width 14 height 6
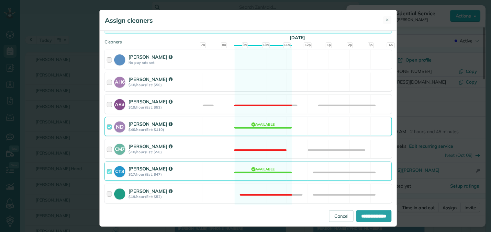
scroll to position [72, 0]
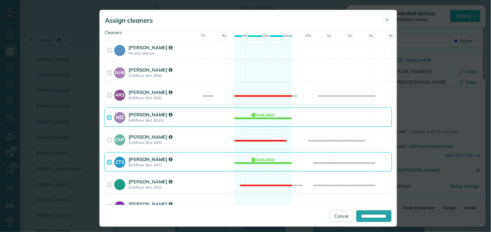
click at [386, 22] on span "✕" at bounding box center [388, 20] width 4 height 6
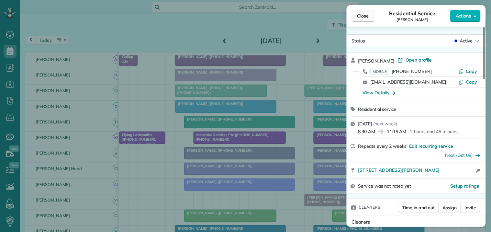
click at [365, 15] on span "Close" at bounding box center [364, 16] width 12 height 6
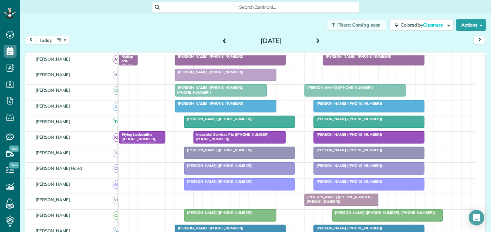
scroll to position [104, 0]
click at [210, 106] on span "Aileen Friedlein (+19092282348)" at bounding box center [209, 103] width 69 height 5
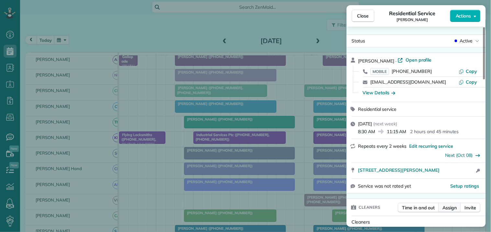
click at [454, 209] on span "Assign" at bounding box center [450, 207] width 14 height 6
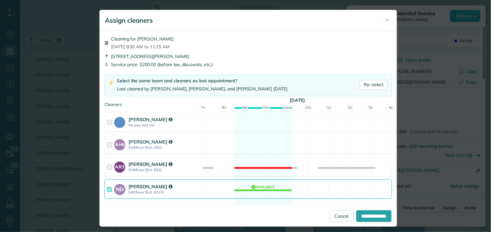
scroll to position [144, 0]
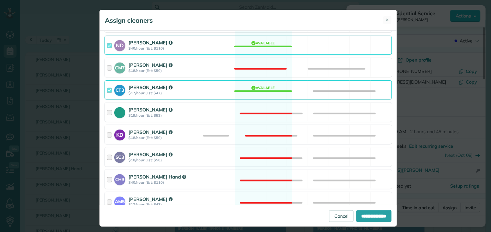
click at [260, 88] on div "CT3 Crystal Todd $17/hour (Est: $47) Available" at bounding box center [249, 89] width 288 height 19
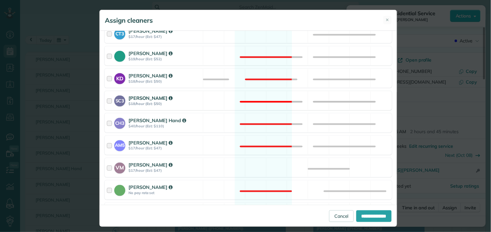
scroll to position [286, 0]
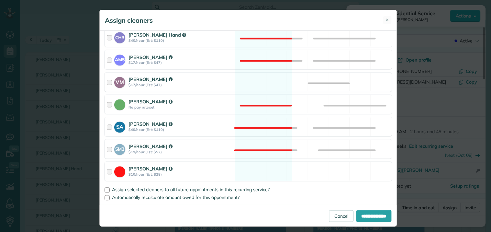
click at [255, 75] on div "VM Victoria Minix $17/hour (Est: $47) Available" at bounding box center [249, 82] width 288 height 19
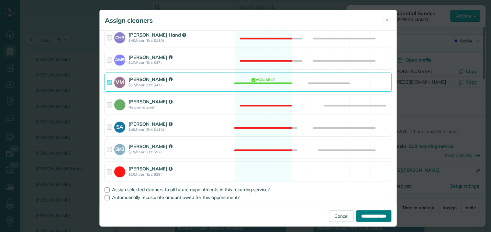
click at [367, 218] on input "**********" at bounding box center [374, 216] width 35 height 12
type input "**********"
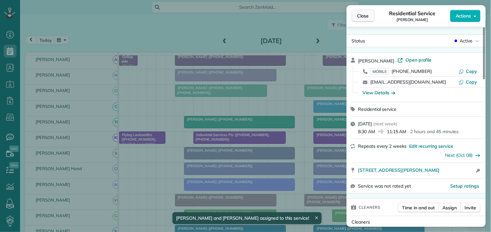
click at [367, 14] on span "Close" at bounding box center [364, 16] width 12 height 6
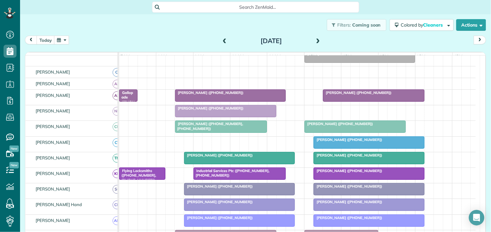
scroll to position [104, 0]
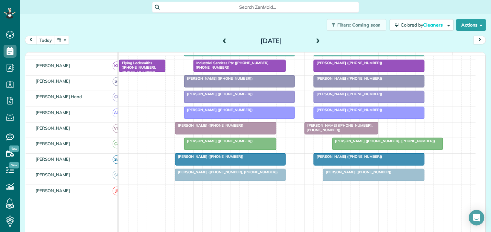
click at [222, 40] on span at bounding box center [224, 41] width 7 height 6
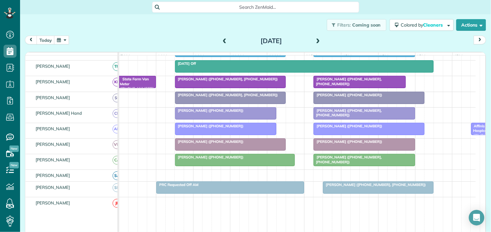
click at [222, 39] on span at bounding box center [224, 41] width 7 height 6
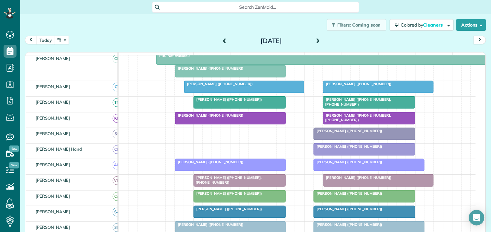
click at [225, 77] on div at bounding box center [231, 71] width 110 height 12
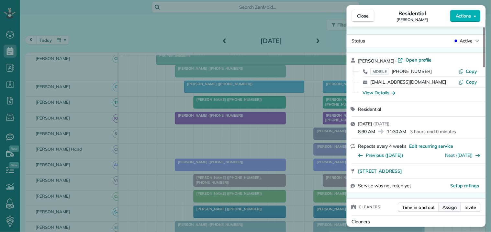
click at [453, 208] on span "Assign" at bounding box center [450, 207] width 14 height 6
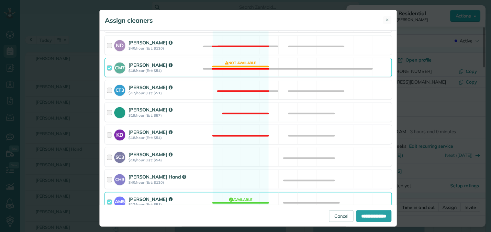
click at [250, 64] on div "CM7 Caitlin Miller $18/hour (Est: $54) Not available" at bounding box center [249, 67] width 288 height 19
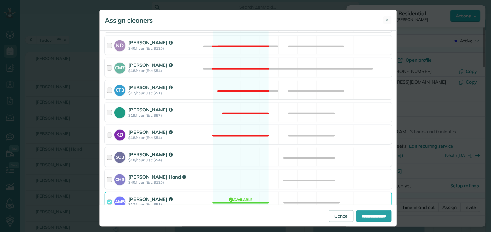
click at [245, 153] on div "SC3 Stephanie Cruz $18/hour (Est: $54) Available" at bounding box center [249, 156] width 288 height 19
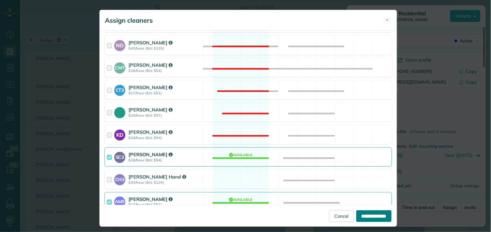
click at [363, 212] on input "**********" at bounding box center [374, 216] width 35 height 12
type input "**********"
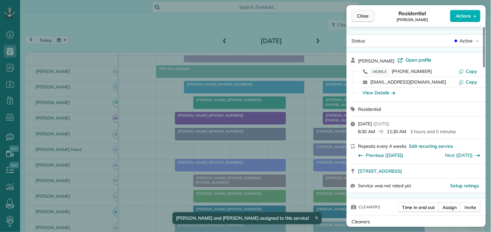
drag, startPoint x: 364, startPoint y: 16, endPoint x: 358, endPoint y: 20, distance: 8.1
click at [365, 16] on span "Close" at bounding box center [364, 16] width 12 height 6
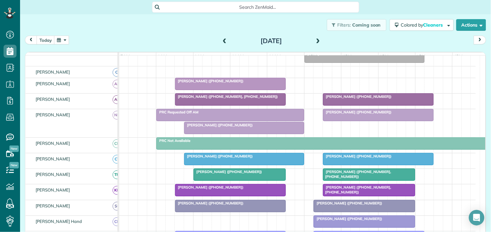
click at [220, 83] on span "Kimberly Abrams (+17703168003)" at bounding box center [209, 81] width 69 height 5
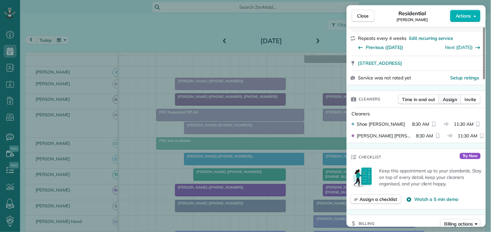
click at [450, 100] on span "Assign" at bounding box center [450, 99] width 14 height 6
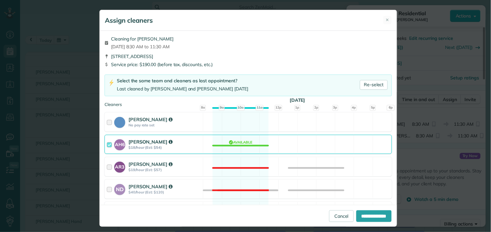
click at [245, 139] on div "AH6 Ashley Hudson $18/hour (Est: $54) Available" at bounding box center [249, 144] width 288 height 19
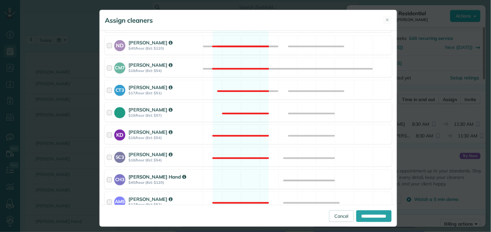
click at [237, 177] on div "CH3 Cortney Hand $40/hour (Est: $120) Available" at bounding box center [249, 179] width 288 height 19
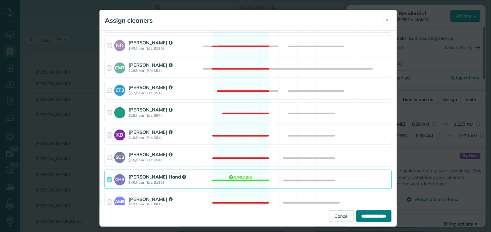
click at [371, 218] on input "**********" at bounding box center [374, 216] width 35 height 12
type input "**********"
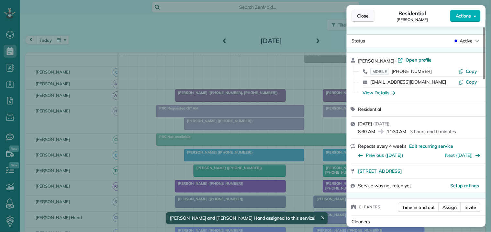
click at [366, 15] on span "Close" at bounding box center [364, 16] width 12 height 6
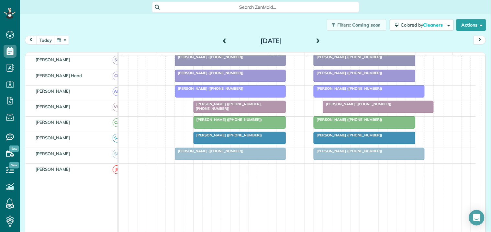
scroll to position [212, 0]
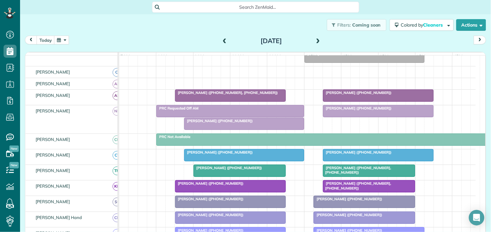
click at [316, 39] on span at bounding box center [318, 41] width 7 height 6
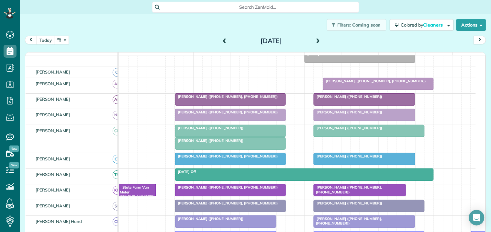
click at [315, 39] on span at bounding box center [318, 41] width 7 height 6
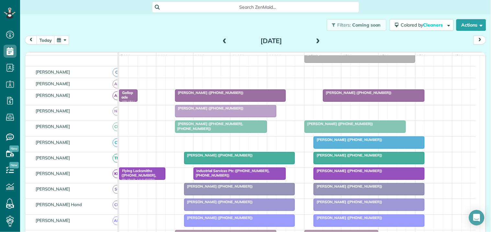
click at [315, 39] on span at bounding box center [318, 41] width 7 height 6
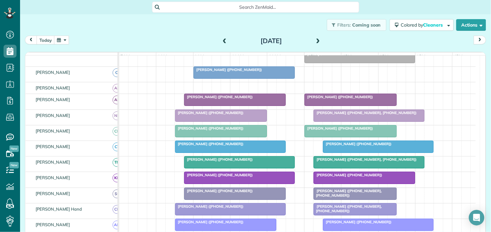
click at [62, 40] on button "button" at bounding box center [61, 40] width 15 height 9
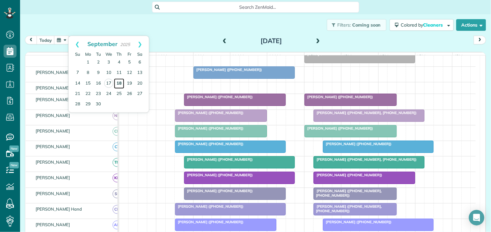
click at [119, 82] on link "18" at bounding box center [119, 83] width 10 height 10
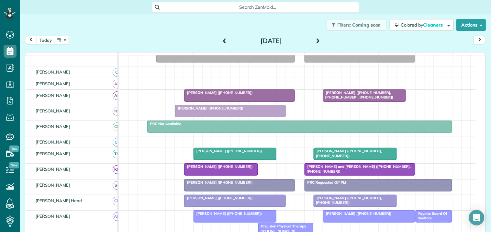
click at [317, 39] on span at bounding box center [318, 41] width 7 height 6
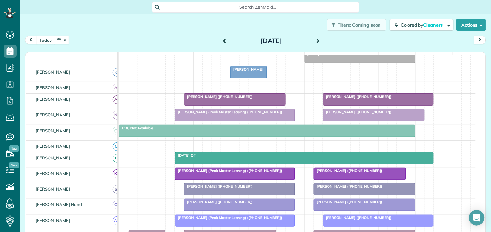
click at [223, 40] on span at bounding box center [224, 41] width 7 height 6
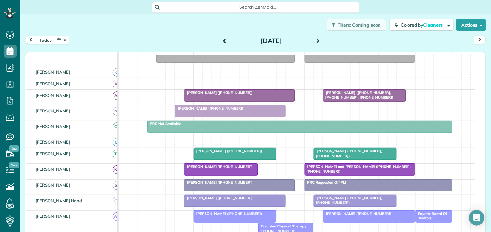
click at [222, 39] on span at bounding box center [224, 41] width 7 height 6
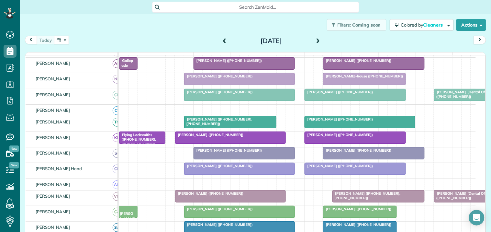
click at [224, 38] on span at bounding box center [224, 41] width 7 height 6
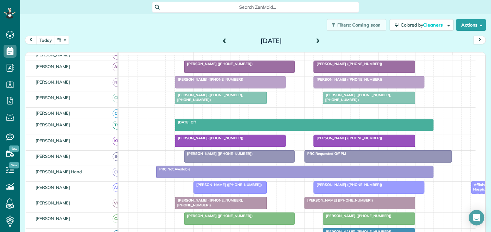
scroll to position [42, 0]
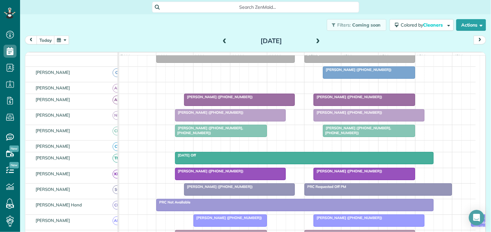
click at [316, 40] on span at bounding box center [318, 41] width 7 height 6
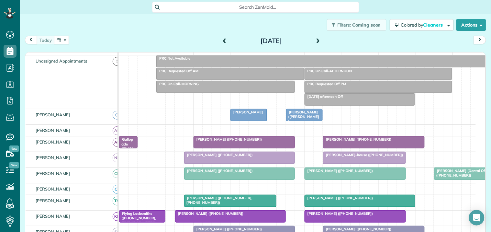
scroll to position [67, 0]
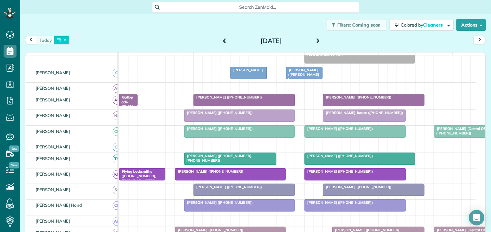
click at [63, 40] on button "button" at bounding box center [61, 40] width 15 height 9
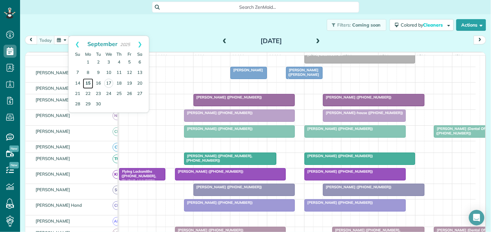
click at [88, 82] on link "15" at bounding box center [88, 83] width 10 height 10
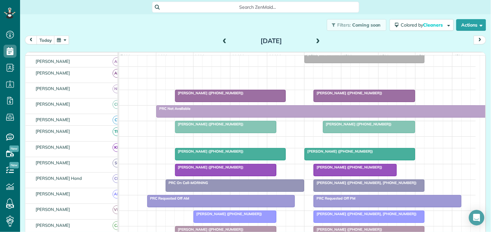
scroll to position [55, 0]
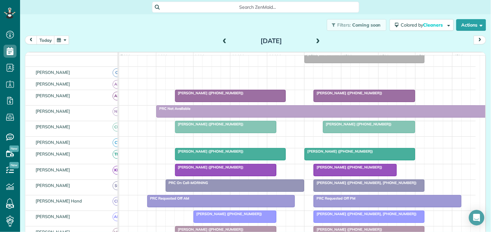
click at [316, 37] on span at bounding box center [318, 41] width 7 height 10
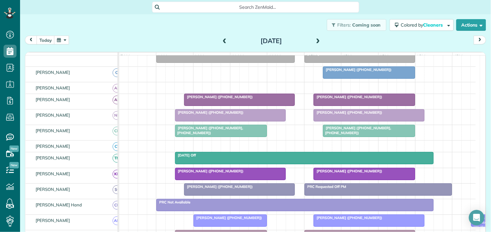
scroll to position [114, 0]
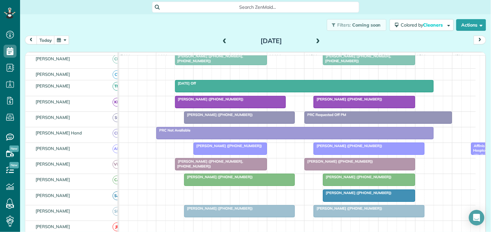
click at [315, 40] on span at bounding box center [318, 41] width 7 height 6
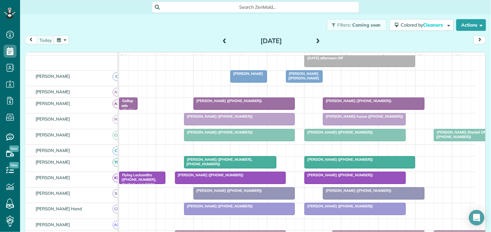
click at [316, 40] on span at bounding box center [318, 41] width 7 height 6
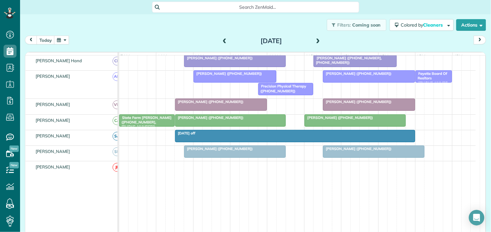
click at [342, 126] on div at bounding box center [355, 121] width 101 height 12
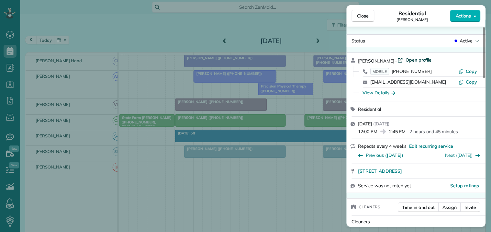
click at [415, 60] on span "Open profile" at bounding box center [419, 60] width 26 height 6
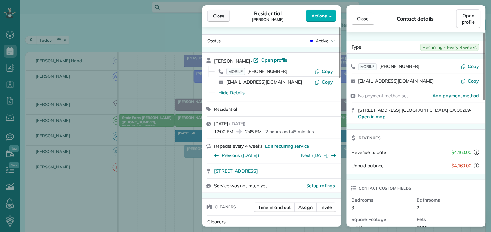
click at [222, 15] on span "Close" at bounding box center [219, 16] width 12 height 6
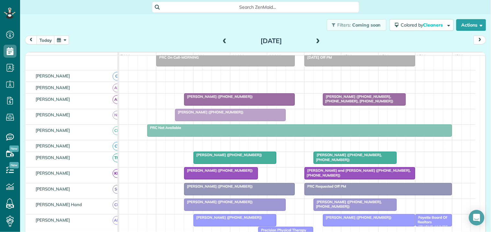
click at [317, 40] on span at bounding box center [318, 41] width 7 height 6
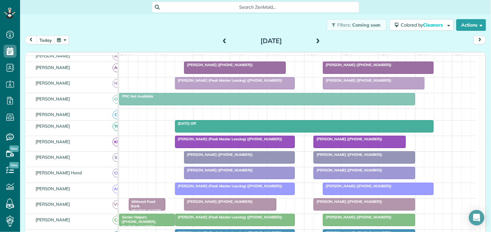
click at [221, 37] on span at bounding box center [224, 41] width 7 height 10
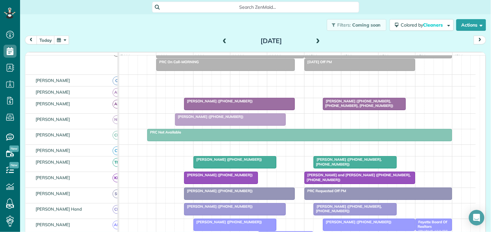
click at [315, 37] on span at bounding box center [318, 41] width 7 height 10
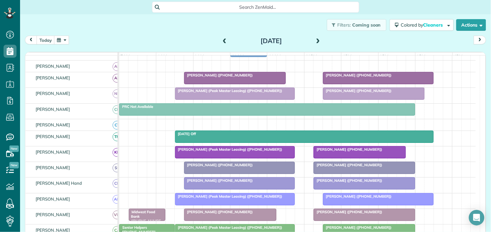
click at [221, 40] on span at bounding box center [224, 41] width 7 height 6
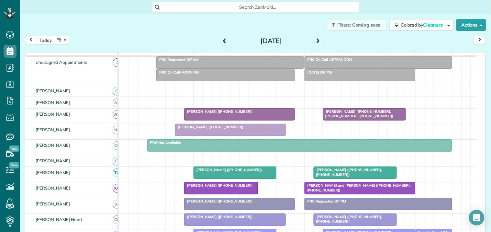
click at [316, 38] on span at bounding box center [318, 41] width 7 height 6
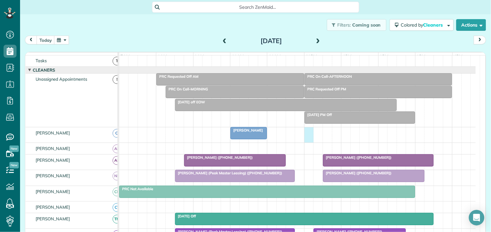
click at [307, 137] on div "[PERSON_NAME]" at bounding box center [297, 134] width 357 height 15
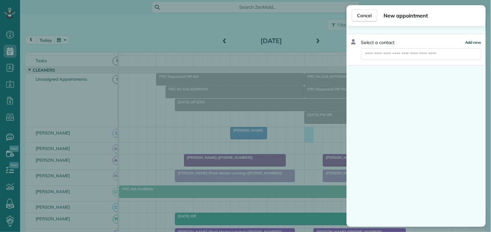
click at [472, 42] on span "Add new" at bounding box center [473, 42] width 17 height 5
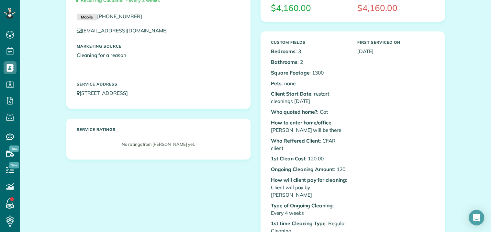
scroll to position [72, 0]
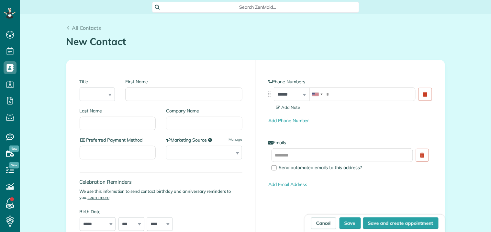
scroll to position [3, 3]
click at [143, 94] on input "First Name" at bounding box center [183, 94] width 117 height 14
type input "********"
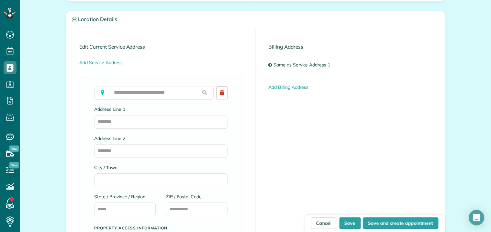
scroll to position [288, 0]
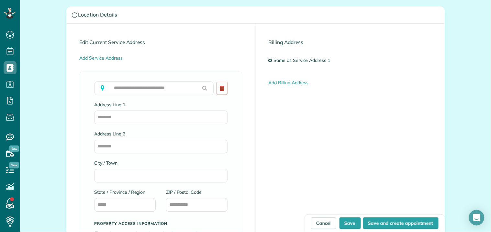
type input "*******"
click at [135, 88] on input "text" at bounding box center [155, 89] width 120 height 14
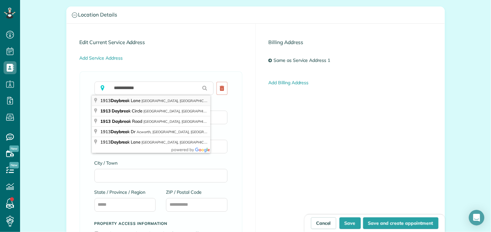
type input "**********"
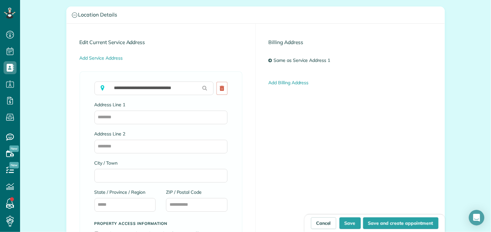
type input "**********"
type input "******"
type input "**"
type input "*****"
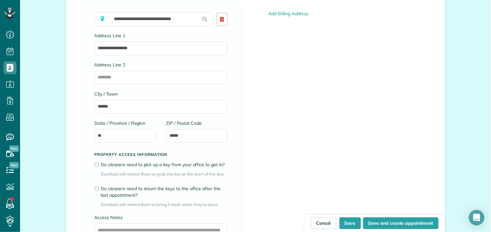
scroll to position [360, 0]
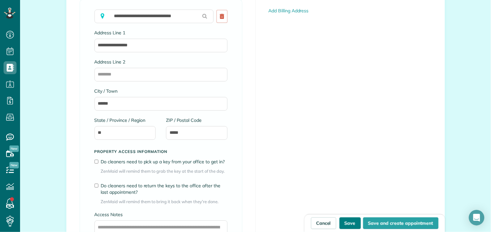
click at [349, 221] on button "Save" at bounding box center [350, 223] width 21 height 12
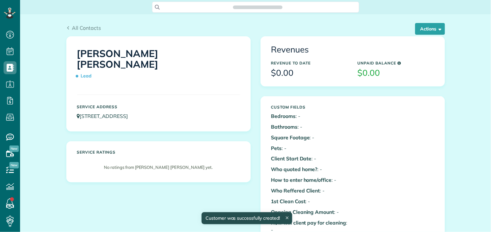
scroll to position [3, 3]
click at [432, 26] on button "Actions" at bounding box center [431, 29] width 30 height 12
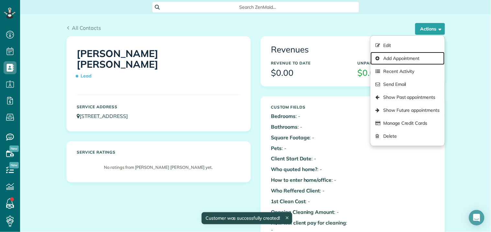
click at [398, 60] on link "Add Appointment" at bounding box center [408, 58] width 74 height 13
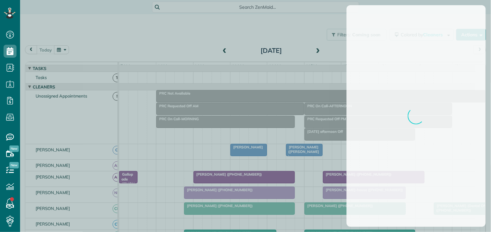
scroll to position [3, 3]
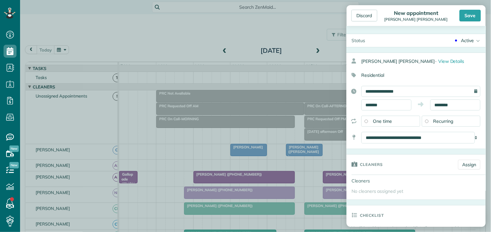
click at [467, 38] on div "Active" at bounding box center [468, 40] width 13 height 6
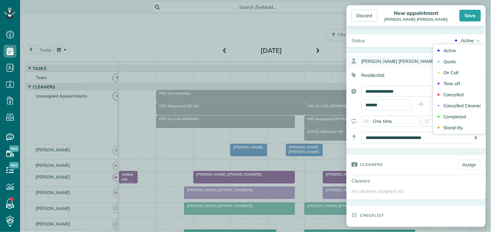
click at [445, 63] on div "Quote" at bounding box center [450, 61] width 13 height 5
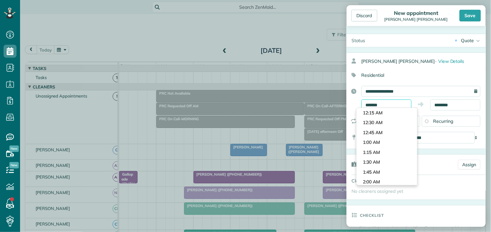
click at [398, 105] on input "*******" at bounding box center [387, 104] width 50 height 11
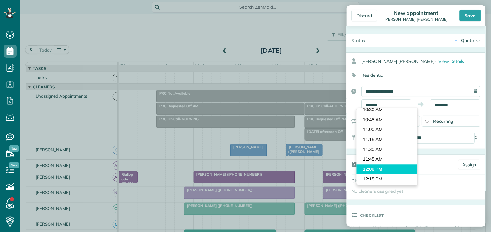
type input "********"
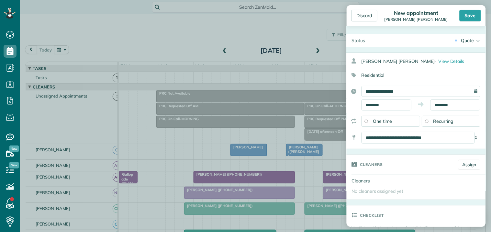
drag, startPoint x: 376, startPoint y: 167, endPoint x: 379, endPoint y: 162, distance: 6.1
click at [376, 167] on body "Dashboard Scheduling Calendar View List View Dispatch View - Weekly scheduling …" at bounding box center [245, 116] width 491 height 232
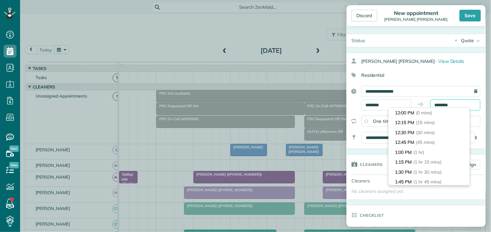
click at [444, 102] on input "********" at bounding box center [456, 104] width 50 height 11
type input "*******"
click at [409, 153] on li "1:00 PM (1 hr)" at bounding box center [429, 152] width 81 height 10
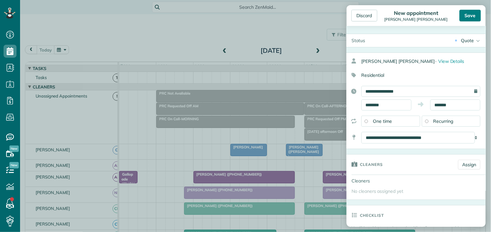
click at [472, 12] on div "Save" at bounding box center [470, 16] width 21 height 12
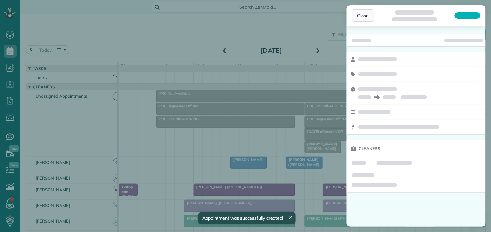
click at [367, 15] on span "Close" at bounding box center [364, 15] width 12 height 6
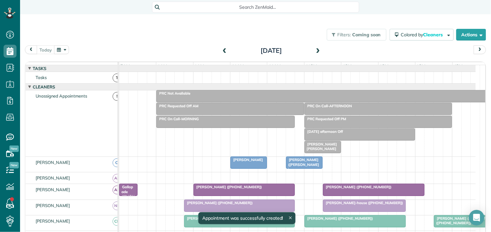
click at [317, 49] on span at bounding box center [318, 51] width 7 height 6
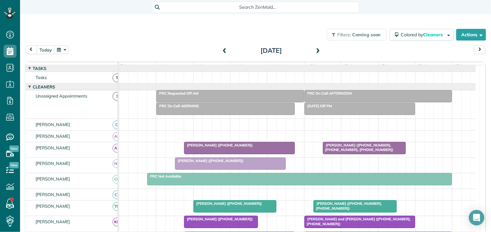
click at [317, 49] on span at bounding box center [318, 51] width 7 height 6
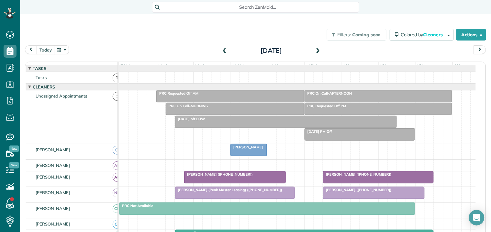
click at [223, 49] on span at bounding box center [224, 51] width 7 height 6
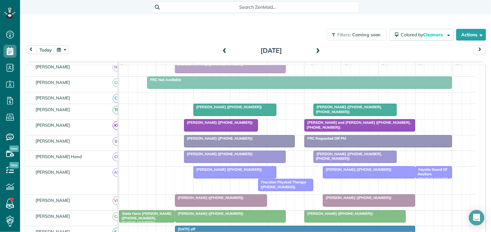
scroll to position [108, 0]
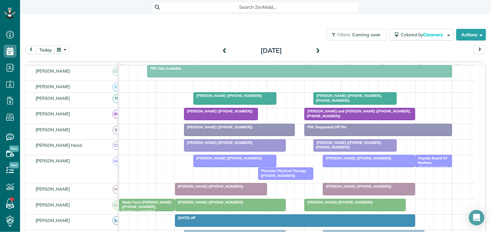
click at [341, 149] on span "[PERSON_NAME] ([PHONE_NUMBER], [PHONE_NUMBER])" at bounding box center [348, 144] width 69 height 9
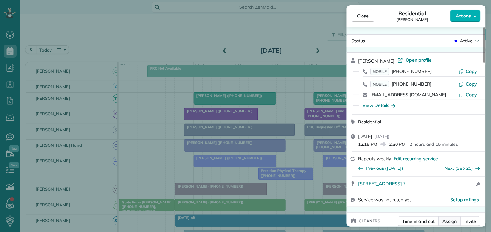
click at [453, 220] on span "Assign" at bounding box center [450, 221] width 14 height 6
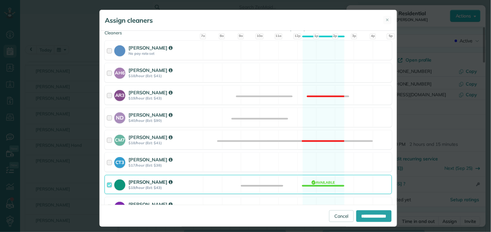
scroll to position [72, 0]
click at [317, 121] on div "ND Nathalie Duverna $40/hour (Est: $90) Available" at bounding box center [249, 117] width 288 height 19
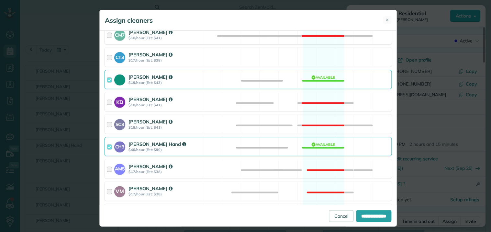
scroll to position [180, 0]
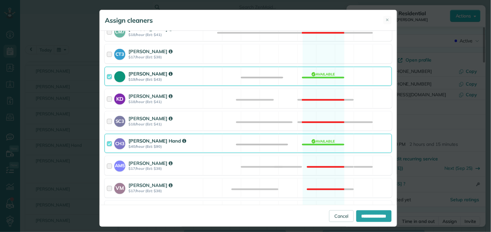
click at [319, 144] on div "CH3 Cortney Hand $40/hour (Est: $90) Available" at bounding box center [249, 143] width 288 height 19
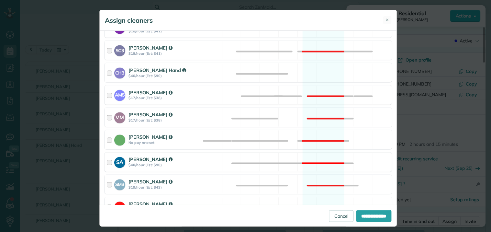
scroll to position [286, 0]
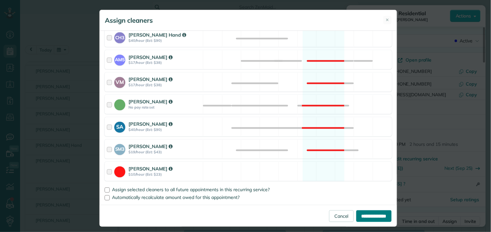
click at [365, 214] on input "**********" at bounding box center [374, 216] width 35 height 12
type input "**********"
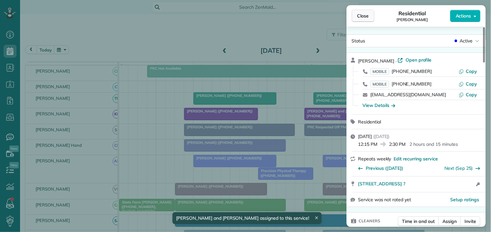
click at [365, 17] on span "Close" at bounding box center [364, 16] width 12 height 6
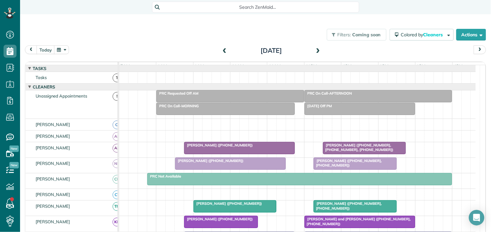
click at [352, 102] on div at bounding box center [378, 96] width 147 height 12
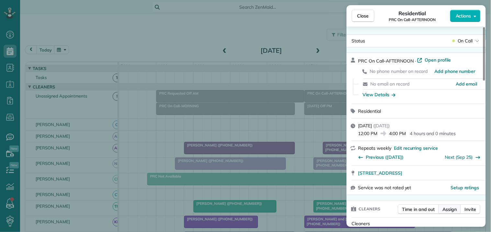
click at [452, 209] on span "Assign" at bounding box center [450, 209] width 14 height 6
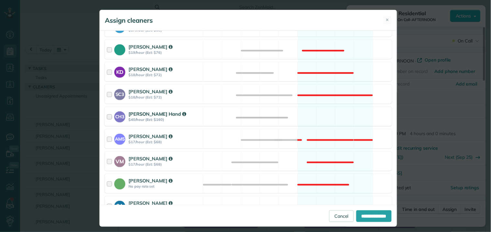
click at [314, 114] on div "CH3 Cortney Hand $40/hour (Est: $160) Available" at bounding box center [249, 116] width 288 height 19
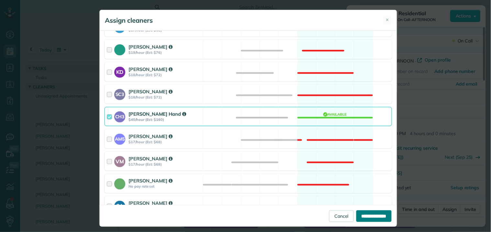
click at [368, 216] on input "**********" at bounding box center [374, 216] width 35 height 12
type input "**********"
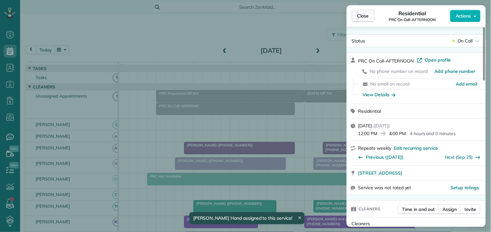
click at [373, 16] on button "Close" at bounding box center [363, 16] width 23 height 12
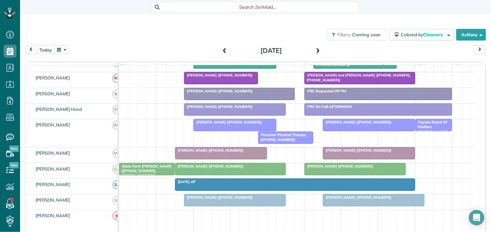
click at [316, 47] on span at bounding box center [318, 51] width 7 height 10
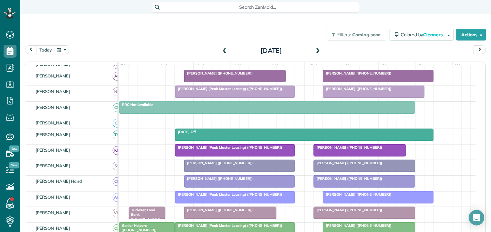
click at [179, 31] on div "Filters: Coming soon Colored by Cleaners Color by Cleaner Color by Team Color b…" at bounding box center [255, 34] width 471 height 21
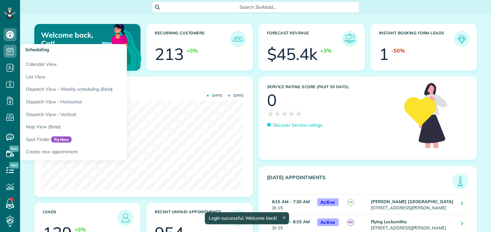
click at [9, 51] on use at bounding box center [10, 51] width 7 height 8
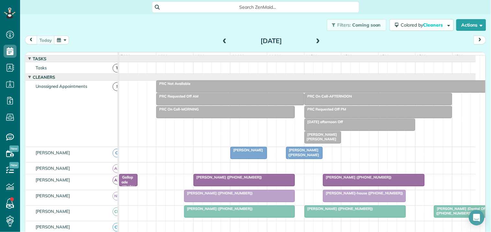
scroll to position [108, 0]
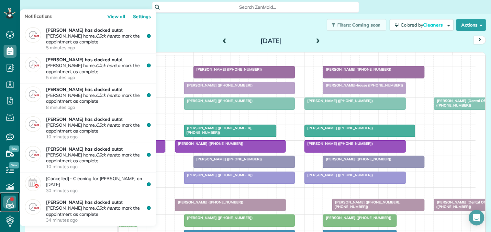
click at [11, 196] on icon at bounding box center [9, 202] width 13 height 13
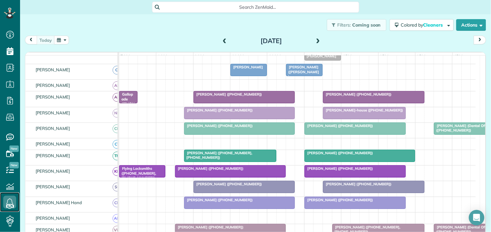
scroll to position [72, 0]
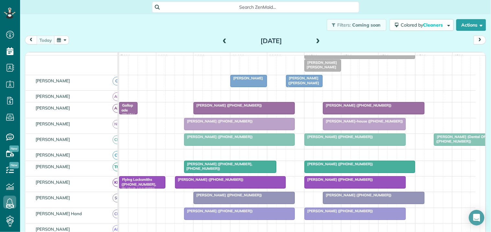
click at [315, 40] on span at bounding box center [318, 41] width 7 height 6
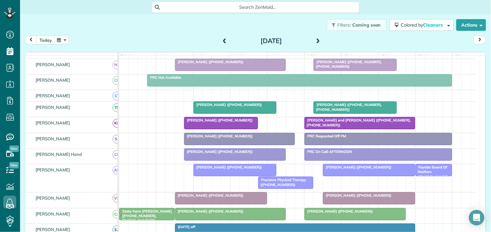
scroll to position [0, 0]
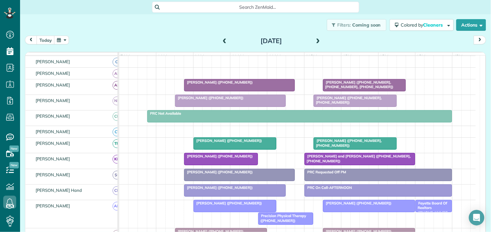
click at [315, 38] on span at bounding box center [318, 41] width 7 height 10
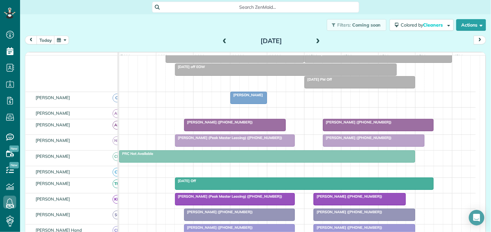
click at [222, 37] on span at bounding box center [224, 41] width 7 height 10
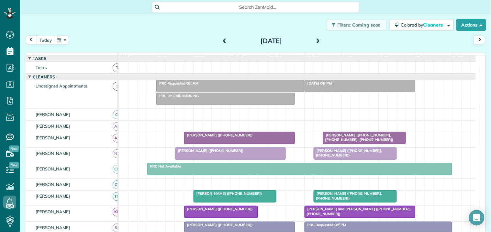
click at [192, 32] on div "Filters: Coming soon Colored by Cleaners Color by Cleaner Color by Team Color b…" at bounding box center [255, 24] width 471 height 21
click at [61, 40] on button "button" at bounding box center [61, 40] width 15 height 9
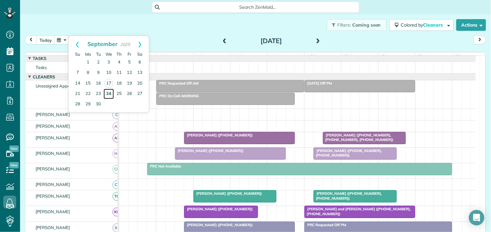
click at [108, 92] on link "24" at bounding box center [109, 94] width 10 height 10
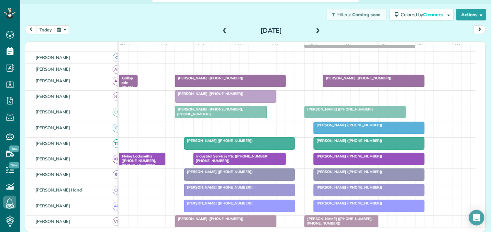
click at [183, 21] on div "Filters: Coming soon Colored by Cleaners Color by Cleaner Color by Team Color b…" at bounding box center [255, 14] width 471 height 21
click at [316, 29] on span at bounding box center [318, 31] width 7 height 6
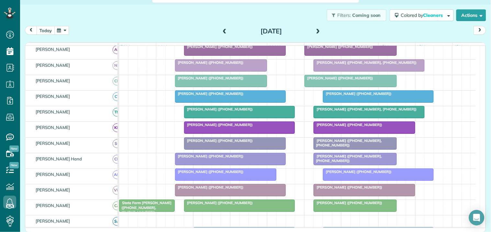
click at [45, 28] on button "today" at bounding box center [46, 30] width 18 height 9
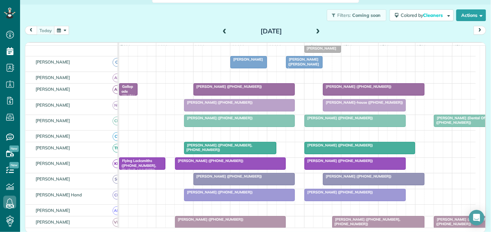
click at [317, 30] on span at bounding box center [318, 32] width 7 height 6
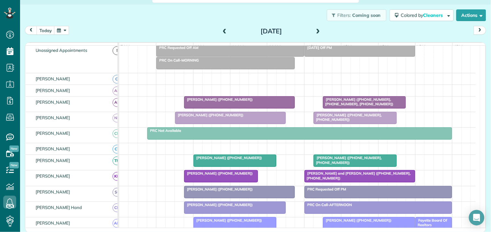
scroll to position [43, 0]
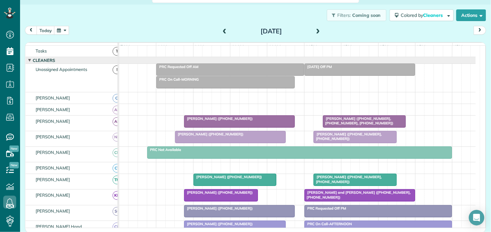
click at [168, 19] on div "Filters: Coming soon Colored by Cleaners Color by Cleaner Color by Team Color b…" at bounding box center [255, 15] width 471 height 21
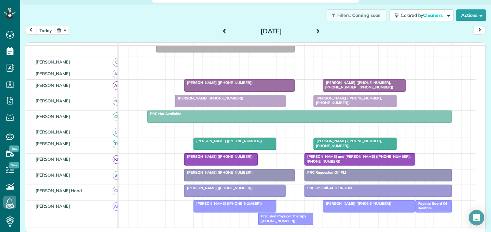
click at [316, 29] on span at bounding box center [318, 32] width 7 height 6
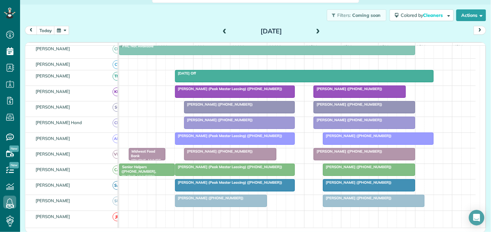
click at [221, 30] on span at bounding box center [224, 32] width 7 height 6
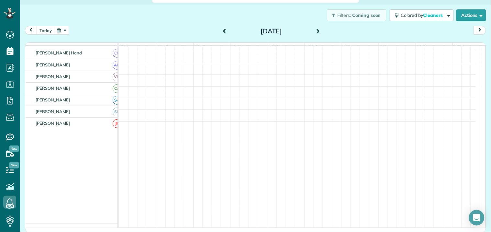
scroll to position [82, 0]
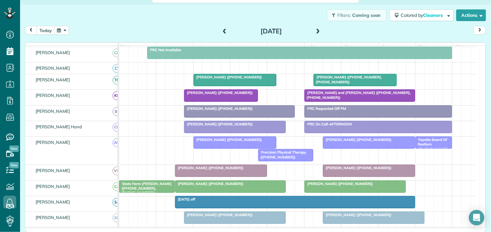
click at [175, 19] on div "Filters: Coming soon Colored by Cleaners Color by Cleaner Color by Team Color b…" at bounding box center [255, 15] width 471 height 21
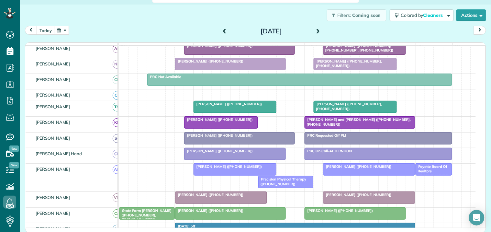
scroll to position [71, 0]
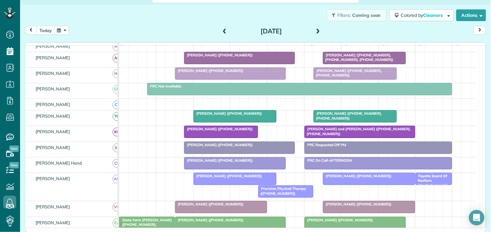
click at [182, 16] on div "Filters: Coming soon Colored by Cleaners Color by Cleaner Color by Team Color b…" at bounding box center [255, 15] width 471 height 21
click at [316, 30] on span at bounding box center [318, 32] width 7 height 6
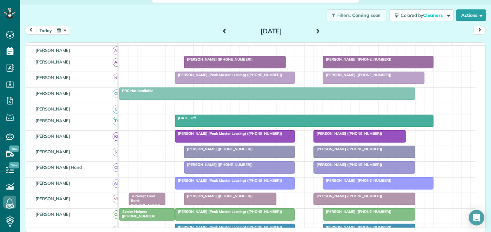
scroll to position [136, 0]
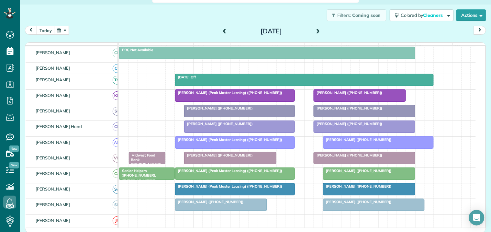
click at [221, 29] on span at bounding box center [224, 32] width 7 height 6
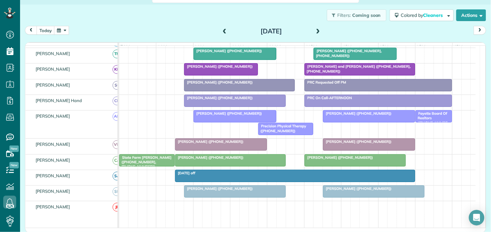
scroll to position [143, 0]
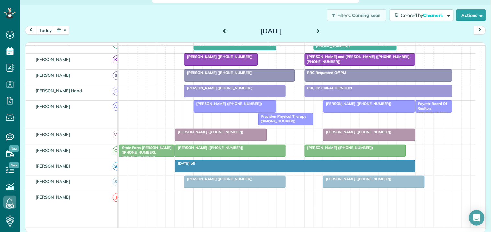
click at [143, 155] on div "State Farm [PERSON_NAME] ([PHONE_NUMBER], [PHONE_NUMBER])" at bounding box center [147, 152] width 52 height 14
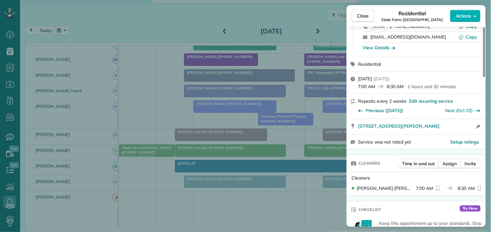
scroll to position [72, 0]
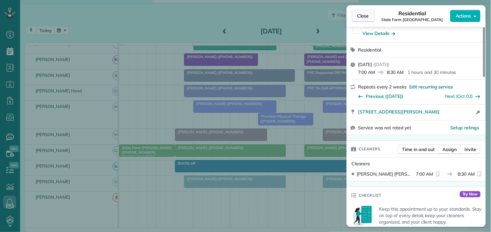
click at [368, 17] on span "Close" at bounding box center [364, 16] width 12 height 6
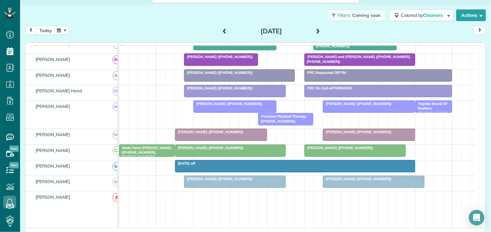
click at [40, 28] on button "today" at bounding box center [46, 30] width 18 height 9
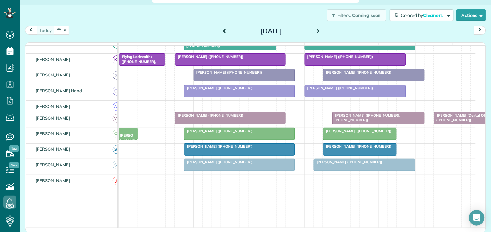
click at [128, 138] on div "[PERSON_NAME][GEOGRAPHIC_DATA] ([PHONE_NUMBER])" at bounding box center [128, 152] width 16 height 47
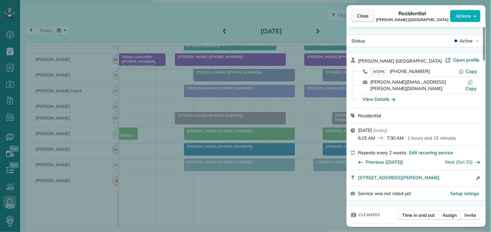
click at [365, 15] on span "Close" at bounding box center [364, 16] width 12 height 6
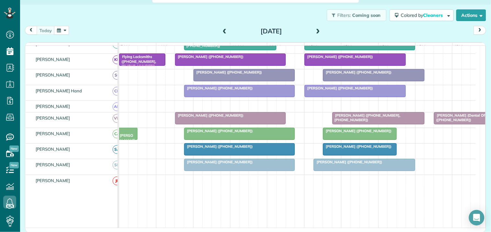
click at [234, 139] on div at bounding box center [240, 134] width 110 height 12
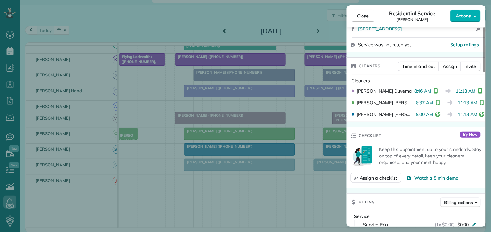
scroll to position [144, 0]
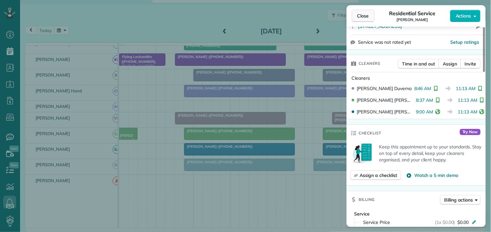
click at [366, 13] on span "Close" at bounding box center [364, 16] width 12 height 6
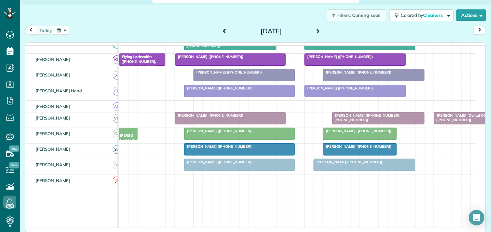
click at [318, 30] on span at bounding box center [318, 32] width 7 height 6
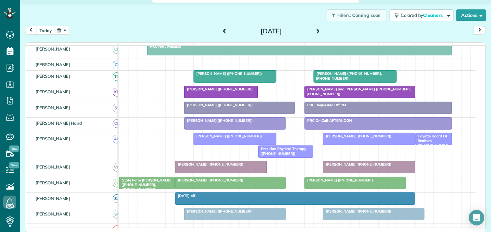
scroll to position [143, 0]
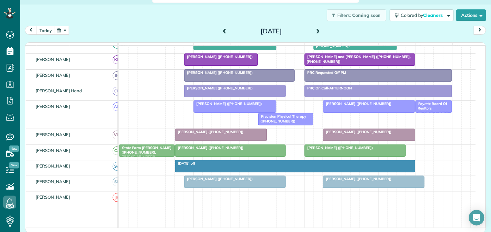
click at [222, 31] on span at bounding box center [224, 32] width 7 height 6
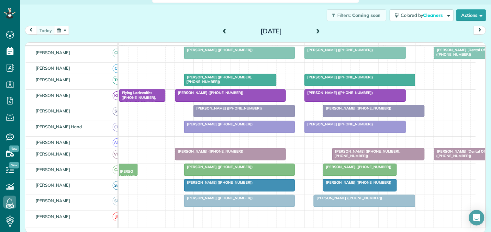
scroll to position [113, 0]
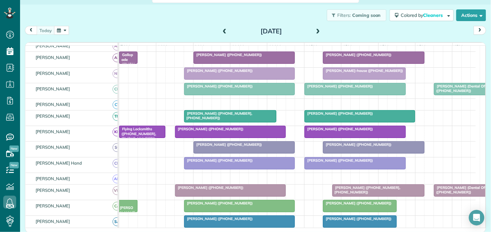
click at [317, 30] on span at bounding box center [318, 32] width 7 height 6
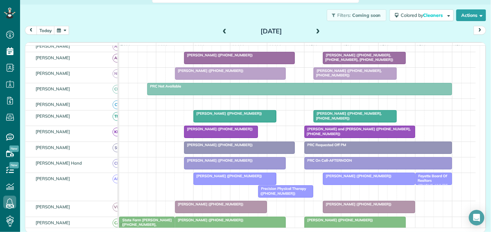
scroll to position [35, 0]
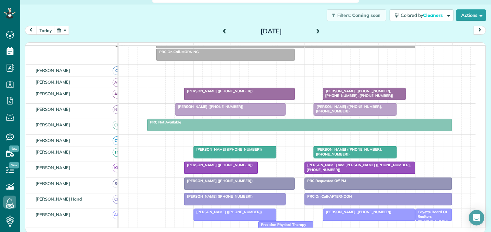
click at [316, 29] on span at bounding box center [318, 32] width 7 height 6
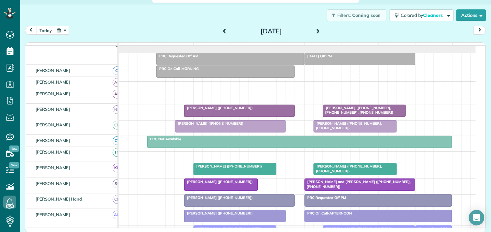
scroll to position [18, 0]
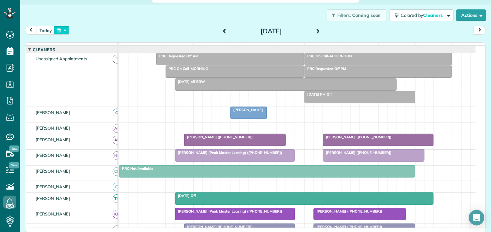
click at [65, 28] on button "button" at bounding box center [61, 30] width 15 height 9
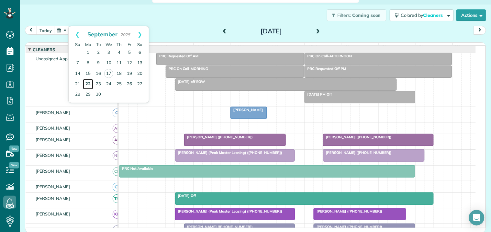
click at [86, 81] on link "22" at bounding box center [88, 84] width 10 height 10
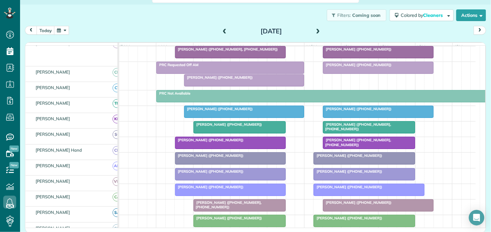
scroll to position [90, 0]
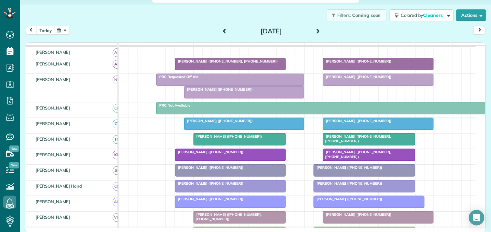
click at [316, 29] on span at bounding box center [318, 32] width 7 height 6
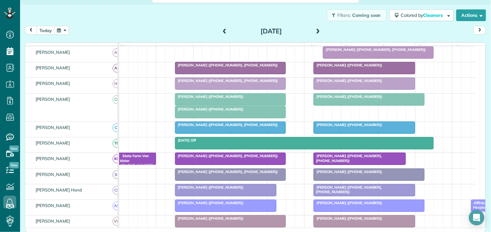
click at [156, 21] on div "Filters: Coming soon Colored by Cleaners Color by Cleaner Color by Team Color b…" at bounding box center [255, 15] width 471 height 21
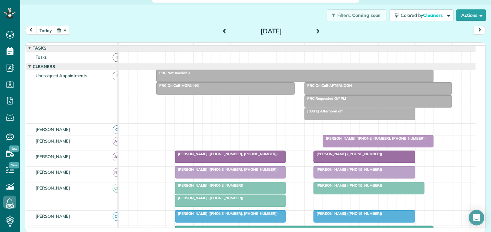
scroll to position [0, 0]
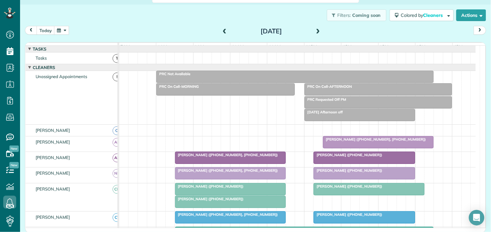
drag, startPoint x: 193, startPoint y: 17, endPoint x: 232, endPoint y: 12, distance: 39.5
click at [194, 17] on div "Filters: Coming soon Colored by Cleaners Color by Cleaner Color by Team Color b…" at bounding box center [255, 15] width 471 height 21
click at [316, 30] on span at bounding box center [318, 32] width 7 height 6
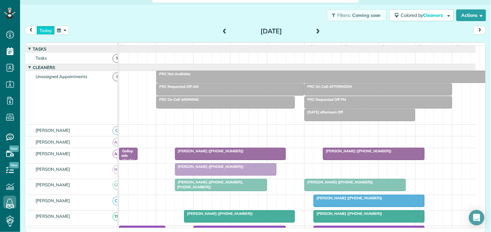
click at [50, 29] on button "today" at bounding box center [46, 30] width 18 height 9
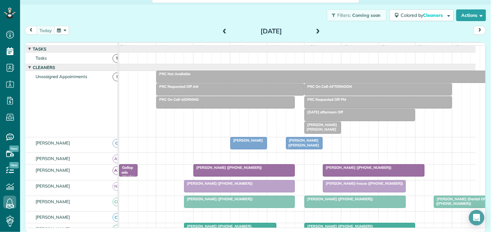
click at [318, 28] on span at bounding box center [318, 32] width 7 height 10
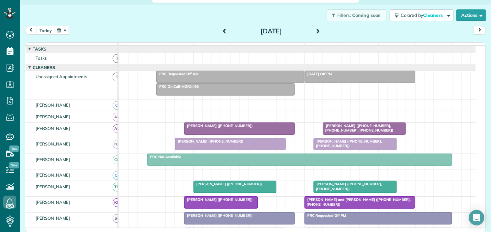
click at [318, 28] on span at bounding box center [318, 32] width 7 height 10
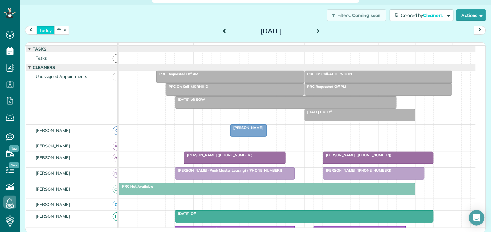
click at [49, 29] on button "today" at bounding box center [46, 30] width 18 height 9
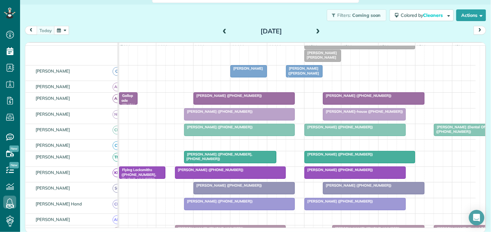
click at [358, 120] on div at bounding box center [365, 115] width 82 height 12
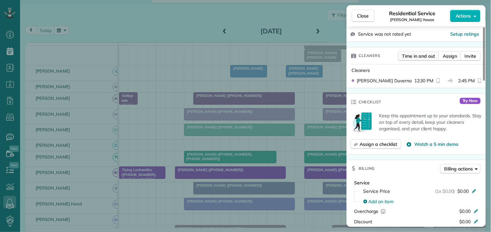
click at [415, 53] on span "Time in and out" at bounding box center [419, 56] width 33 height 6
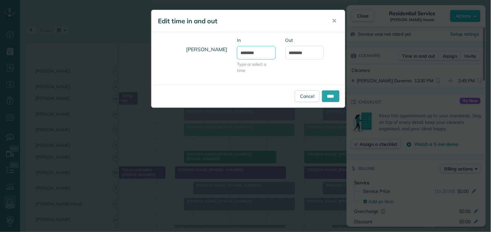
click at [250, 53] on input "********" at bounding box center [256, 53] width 39 height 14
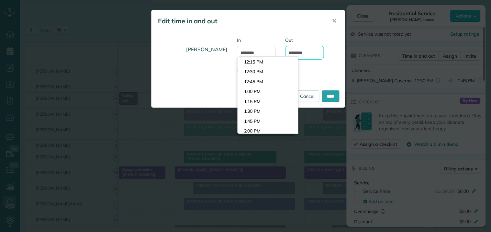
click at [298, 54] on input "*******" at bounding box center [305, 53] width 39 height 14
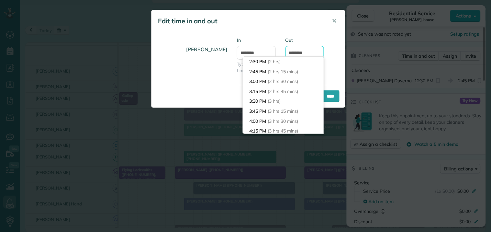
click at [302, 51] on input "*******" at bounding box center [305, 53] width 39 height 14
click at [249, 52] on input "********" at bounding box center [256, 53] width 39 height 14
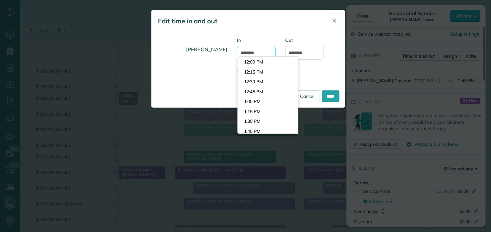
type input "********"
click at [299, 52] on input "*******" at bounding box center [305, 53] width 39 height 14
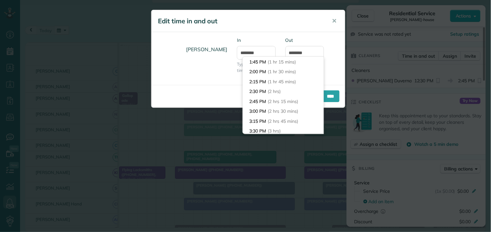
type input "*******"
click at [337, 41] on div "Nathalie Duverna In ******** Type or select a time Out *******" at bounding box center [249, 58] width 194 height 43
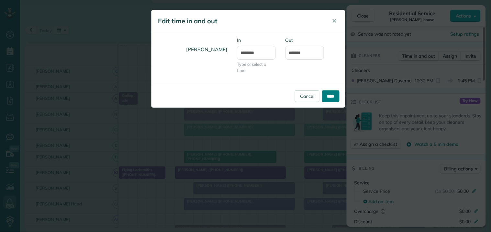
click at [330, 94] on input "****" at bounding box center [330, 96] width 17 height 12
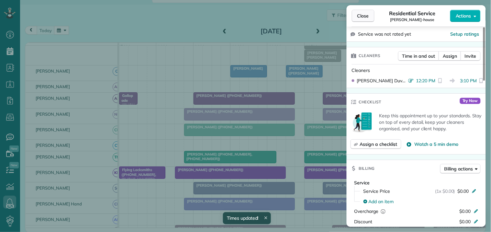
click at [365, 15] on span "Close" at bounding box center [364, 16] width 12 height 6
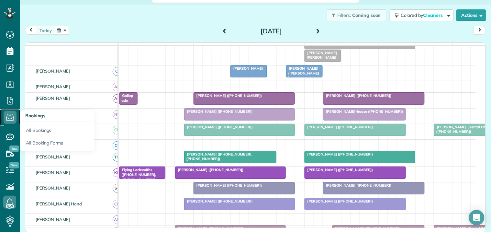
click at [10, 119] on use at bounding box center [10, 117] width 8 height 7
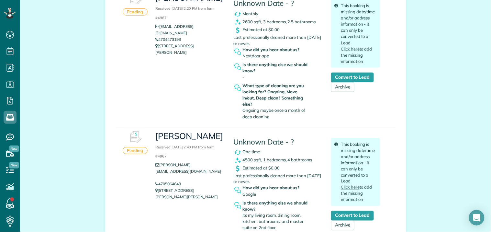
scroll to position [180, 0]
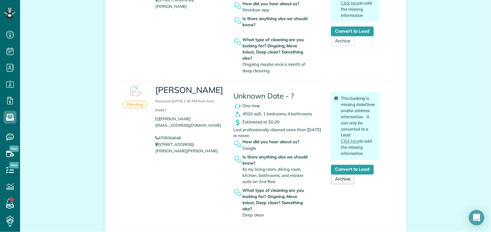
click at [342, 180] on link "Archive" at bounding box center [342, 180] width 23 height 10
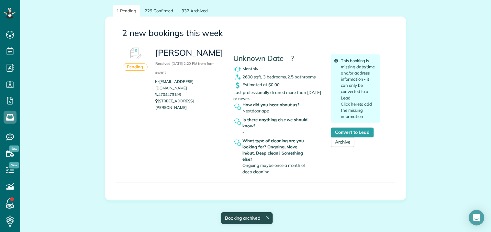
scroll to position [95, 0]
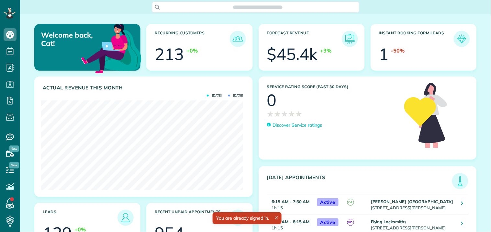
scroll to position [90, 202]
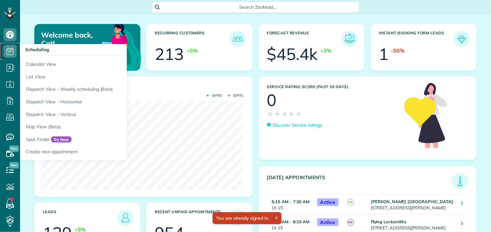
click at [10, 50] on use at bounding box center [10, 51] width 7 height 8
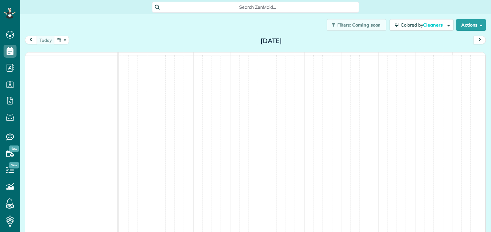
scroll to position [3, 3]
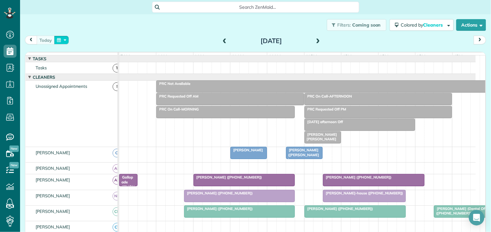
click at [61, 40] on button "button" at bounding box center [61, 40] width 15 height 9
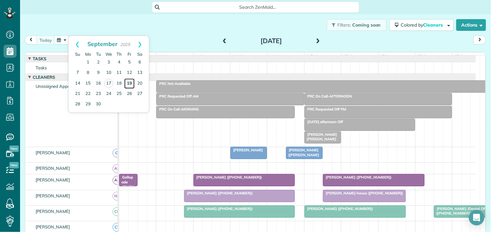
click at [130, 80] on link "19" at bounding box center [129, 83] width 10 height 10
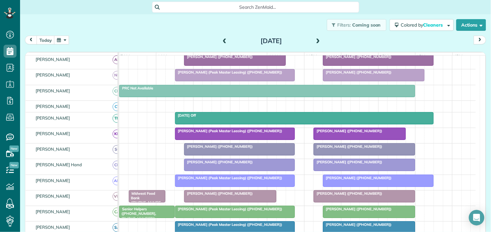
scroll to position [72, 0]
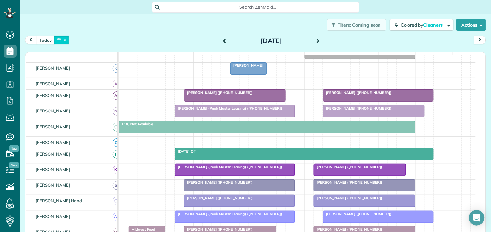
click at [65, 39] on button "button" at bounding box center [61, 40] width 15 height 9
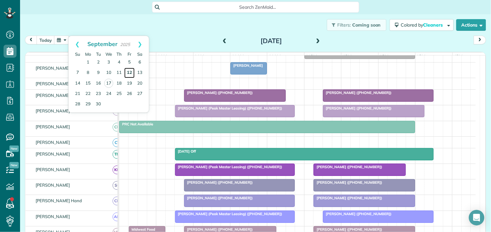
click at [131, 70] on link "12" at bounding box center [129, 73] width 10 height 10
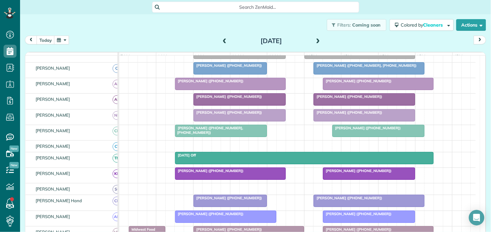
click at [369, 74] on div at bounding box center [369, 69] width 110 height 12
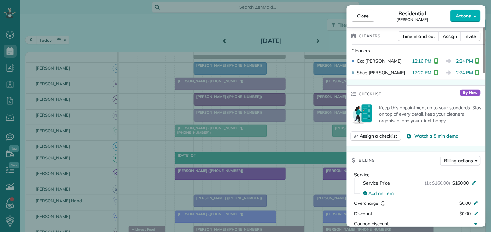
scroll to position [216, 0]
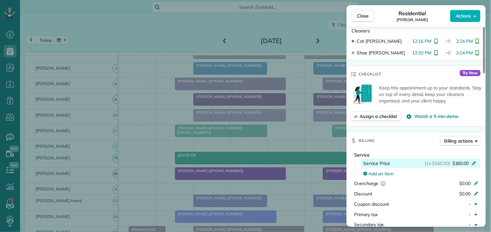
click at [476, 162] on icon at bounding box center [475, 163] width 4 height 4
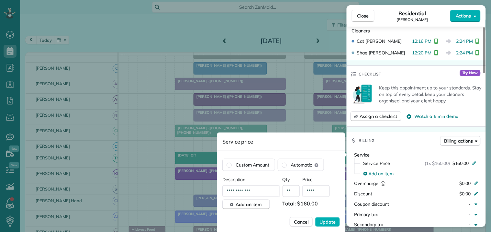
click at [316, 190] on input "****" at bounding box center [317, 191] width 28 height 12
type input "****"
click at [328, 222] on span "Update" at bounding box center [328, 222] width 16 height 6
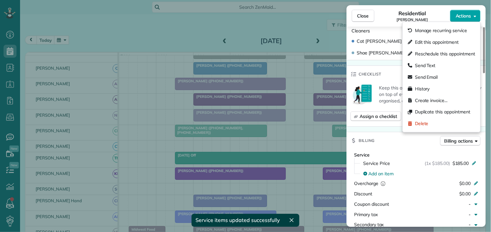
click at [470, 15] on span "Actions" at bounding box center [464, 16] width 16 height 6
click at [440, 103] on span "Create invoice…" at bounding box center [431, 100] width 33 height 6
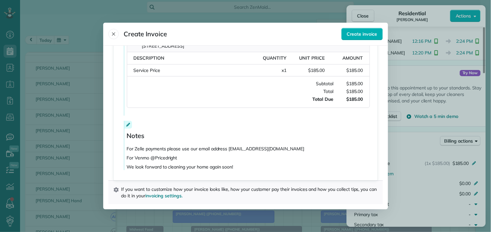
scroll to position [0, 0]
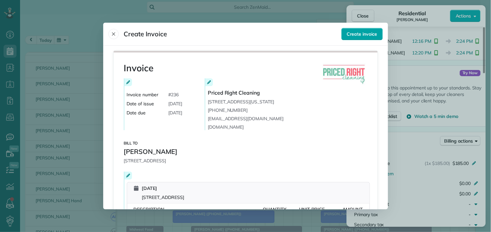
click at [365, 36] on span "Create invoice" at bounding box center [362, 34] width 30 height 6
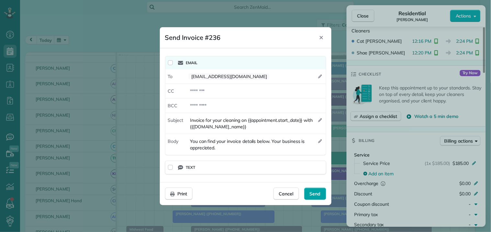
click at [311, 197] on div "Send" at bounding box center [315, 194] width 22 height 12
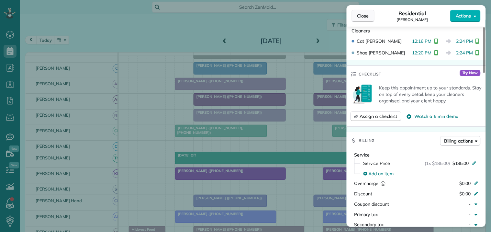
click at [367, 15] on span "Close" at bounding box center [364, 16] width 12 height 6
